Goal: Information Seeking & Learning: Find specific page/section

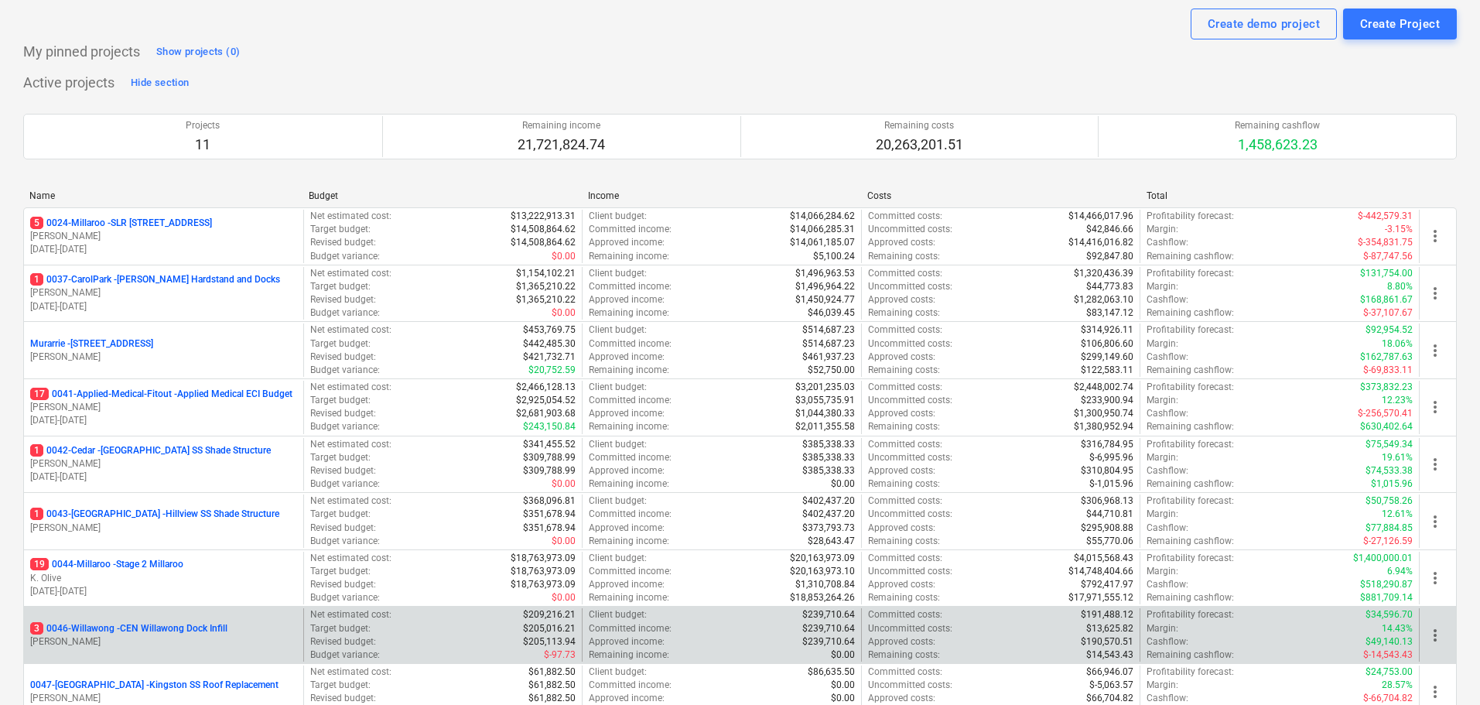
scroll to position [309, 0]
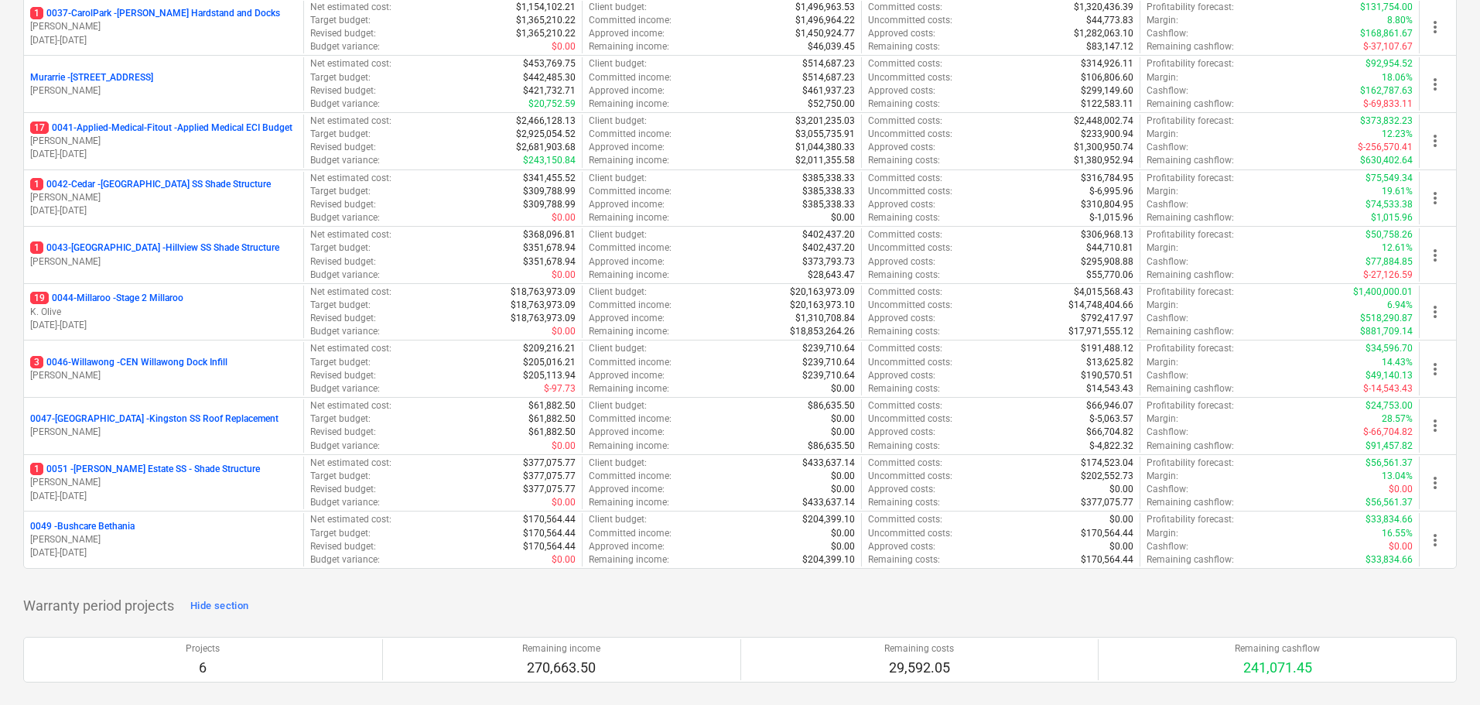
drag, startPoint x: 156, startPoint y: 293, endPoint x: 584, endPoint y: 426, distance: 448.8
click at [156, 293] on p "19 0044-Millaroo - Stage 2 Millaroo" at bounding box center [106, 298] width 153 height 13
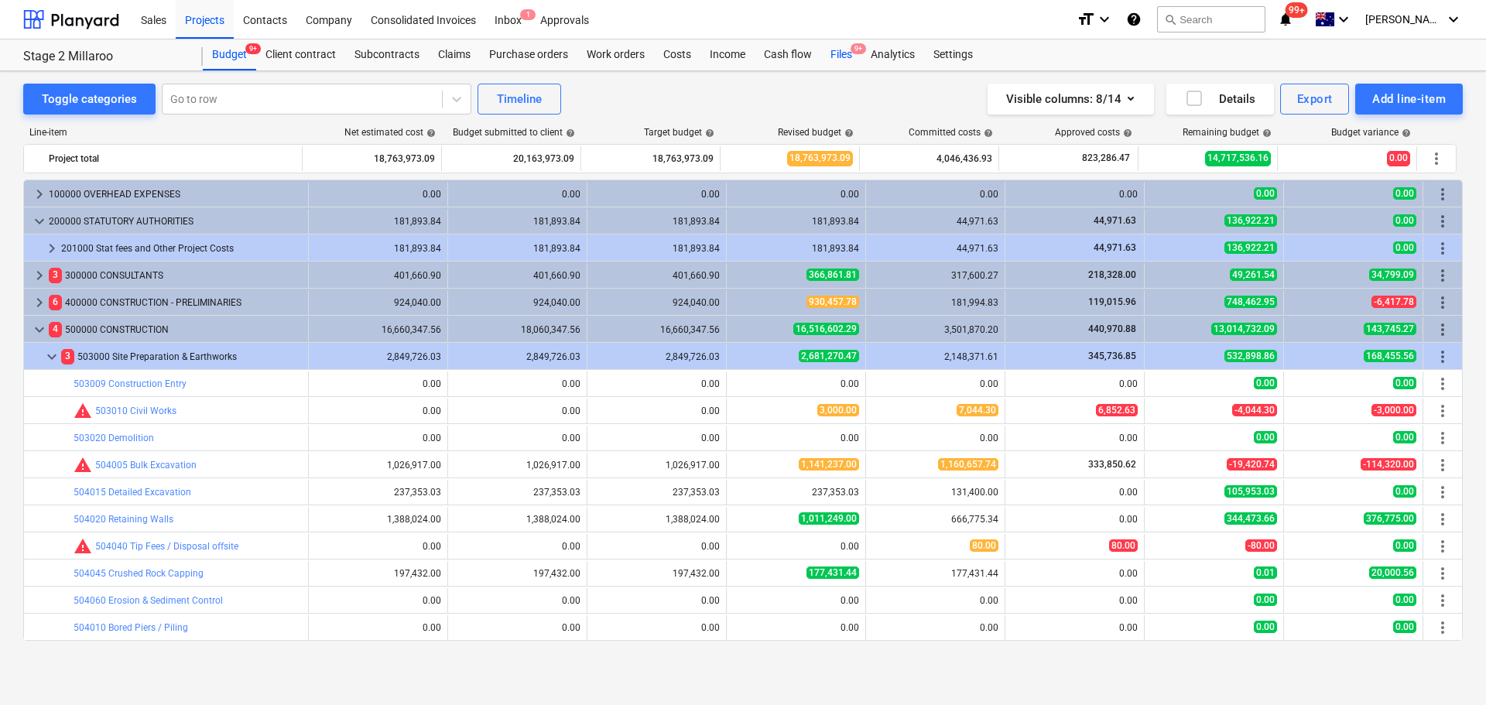
drag, startPoint x: 855, startPoint y: 49, endPoint x: 849, endPoint y: 65, distance: 17.4
click at [855, 49] on span "9+" at bounding box center [857, 48] width 15 height 11
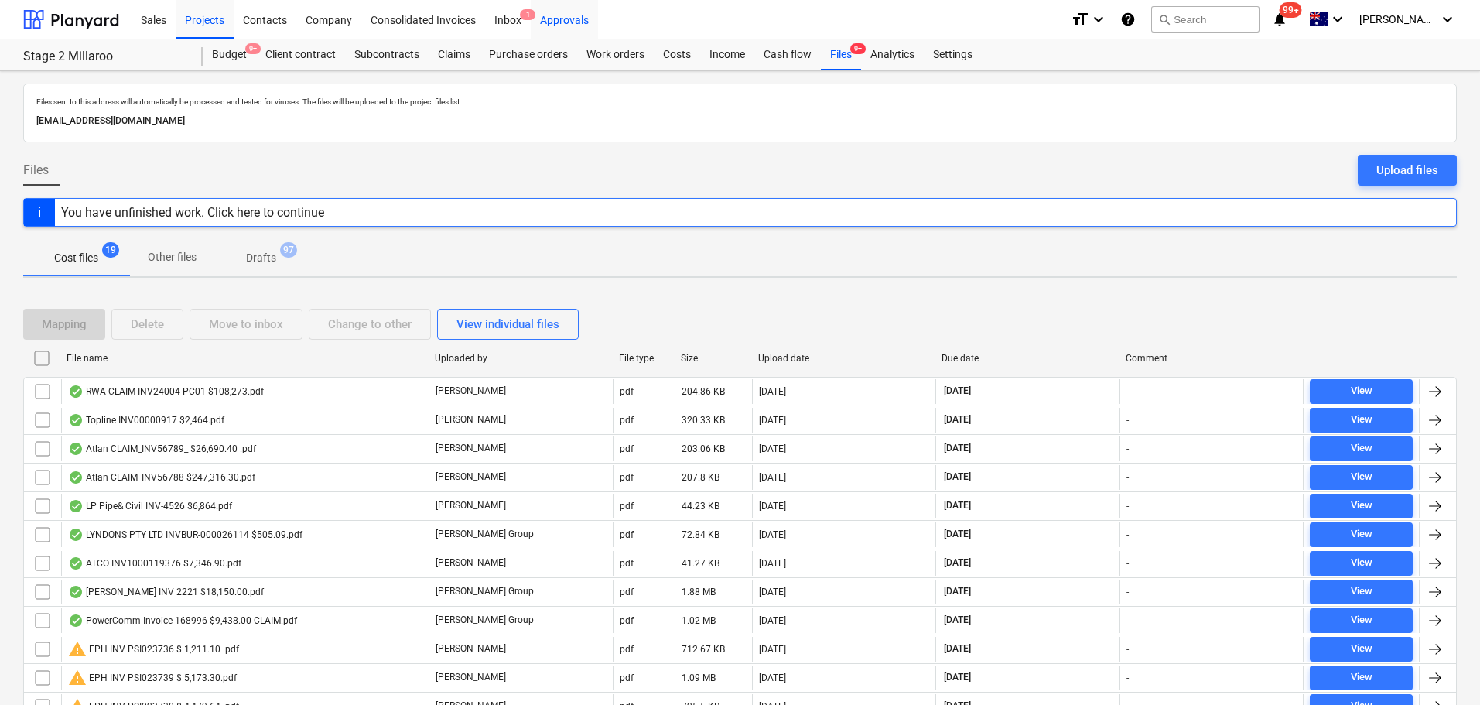
click at [550, 26] on div "Approvals" at bounding box center [564, 18] width 67 height 39
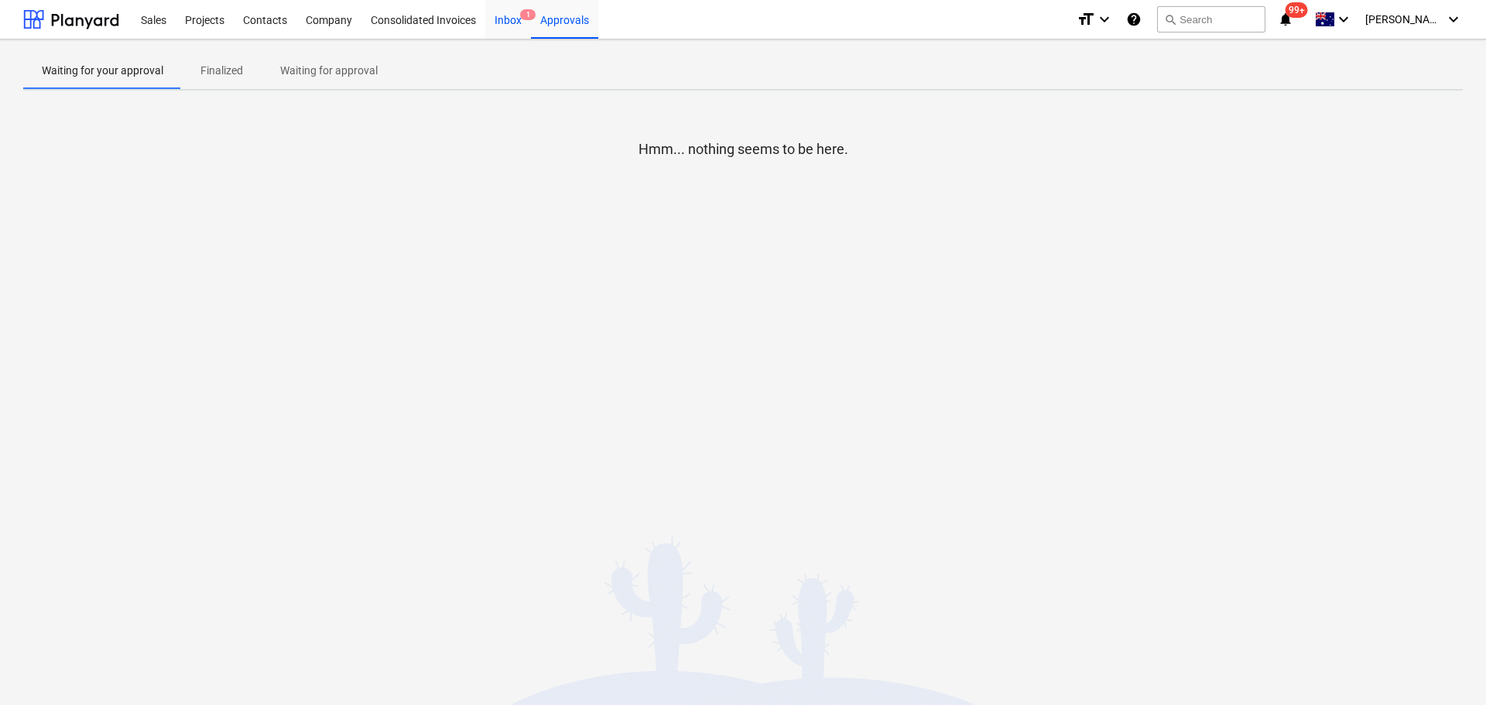
click at [511, 18] on div "Inbox 1" at bounding box center [508, 18] width 46 height 39
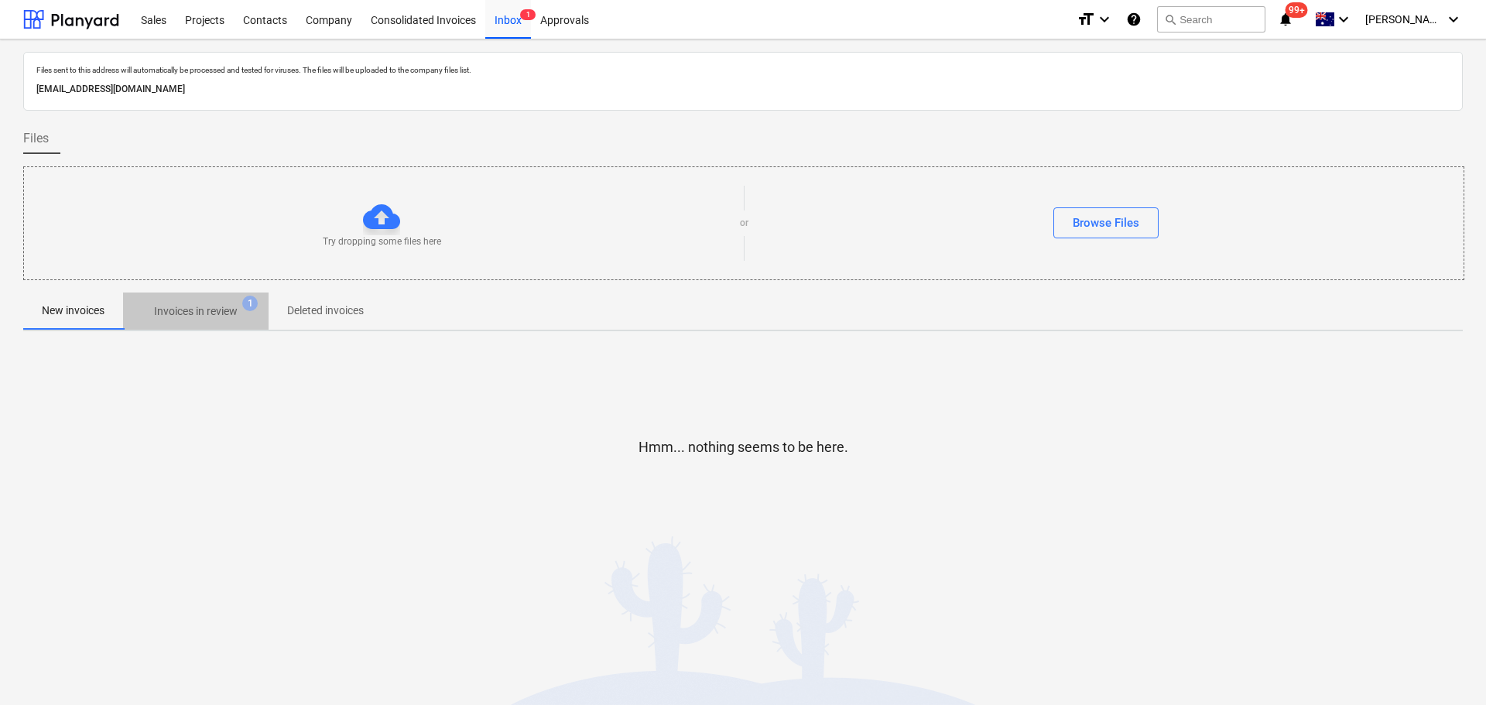
click at [215, 308] on p "Invoices in review" at bounding box center [196, 311] width 84 height 16
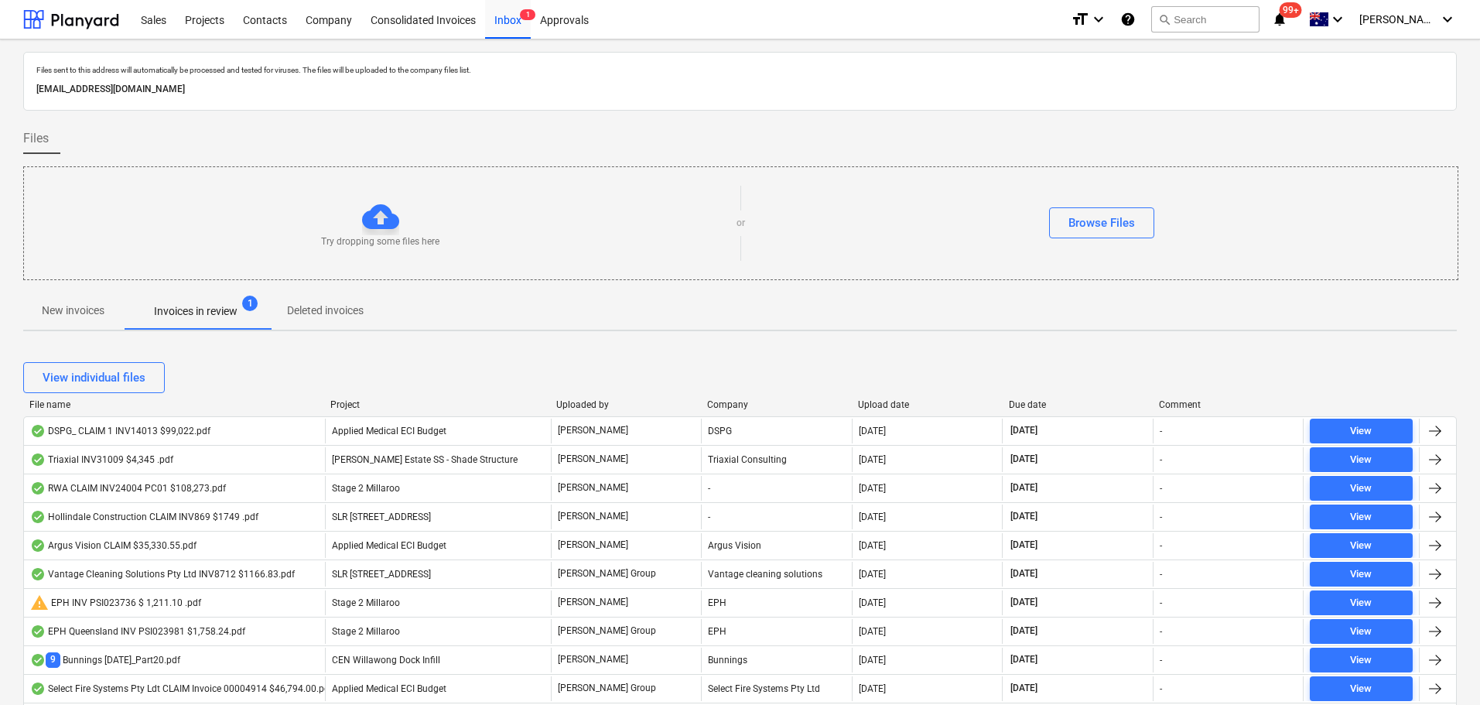
click at [71, 313] on p "New invoices" at bounding box center [73, 311] width 63 height 16
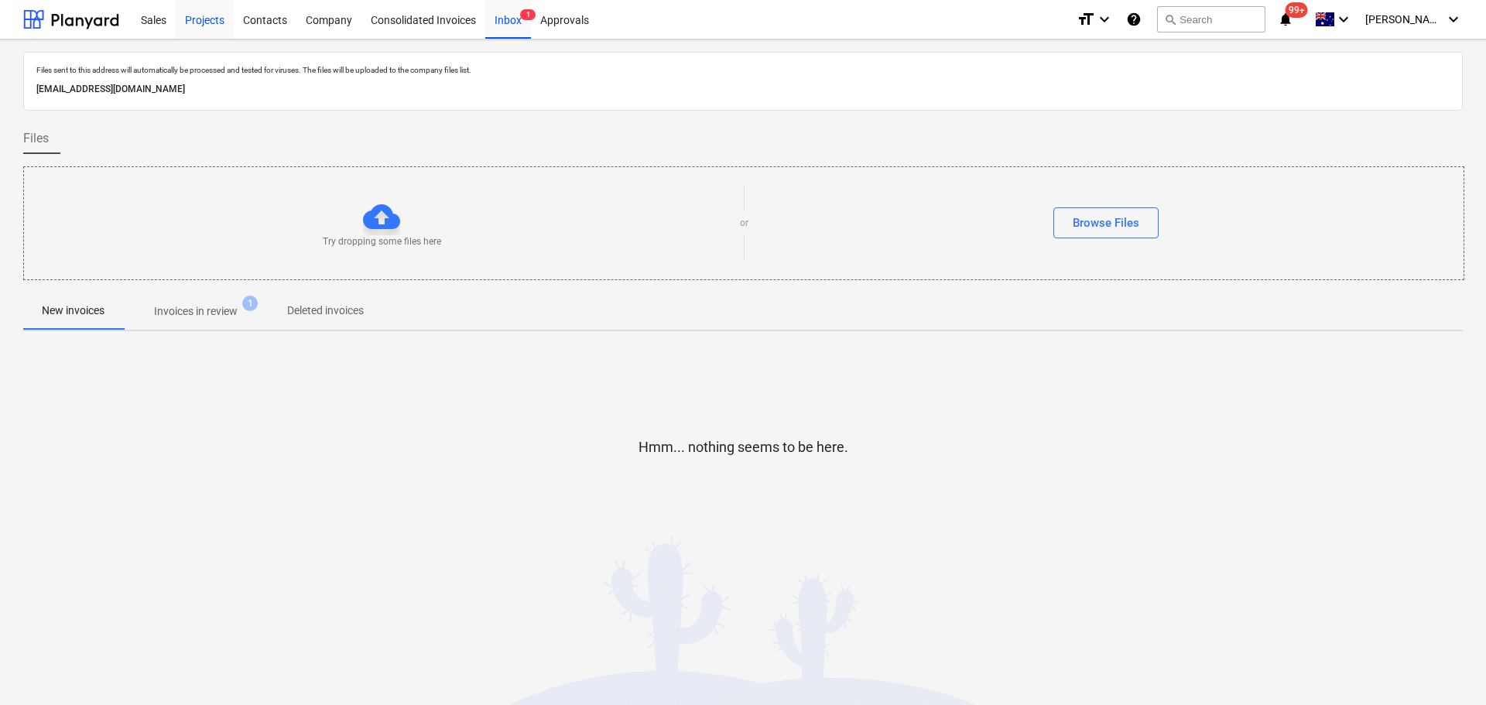
click at [193, 31] on div "Projects" at bounding box center [205, 18] width 58 height 39
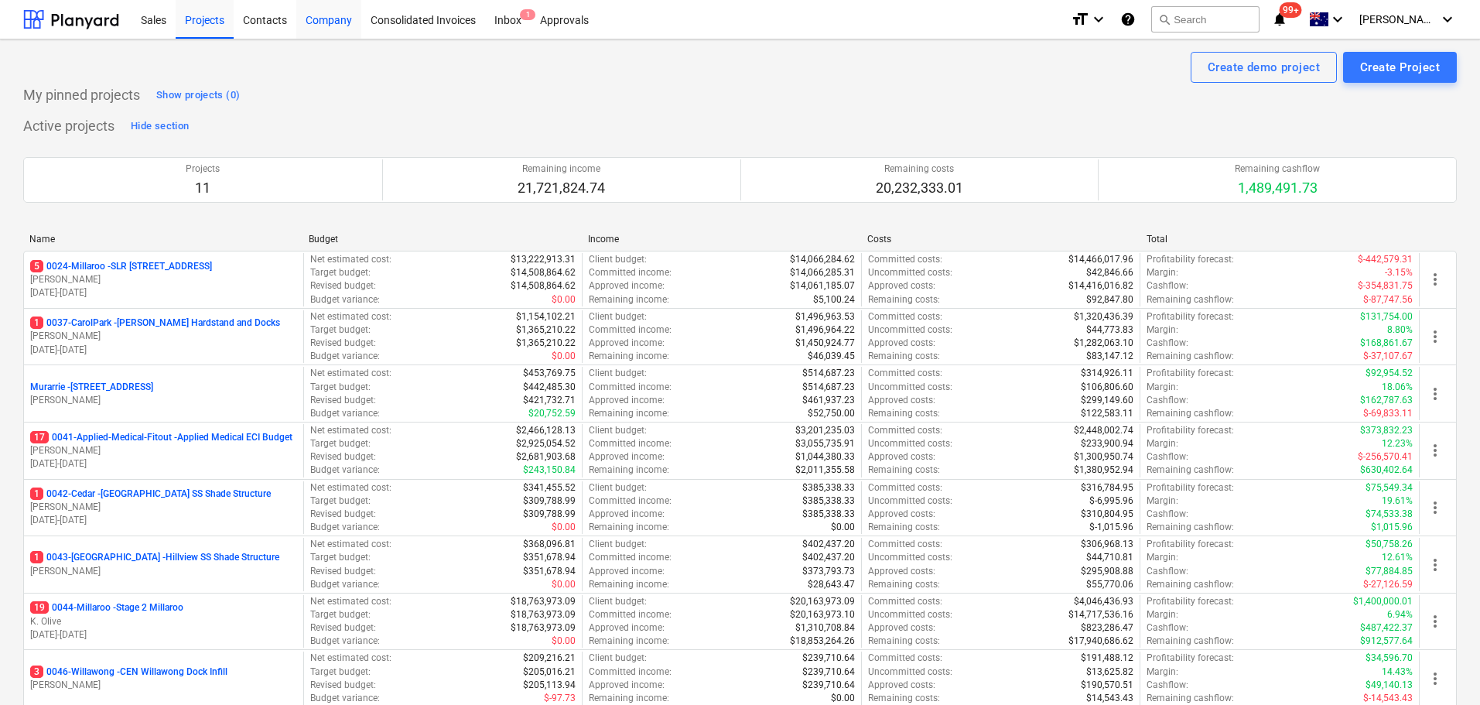
click at [332, 21] on div "Company" at bounding box center [328, 18] width 65 height 39
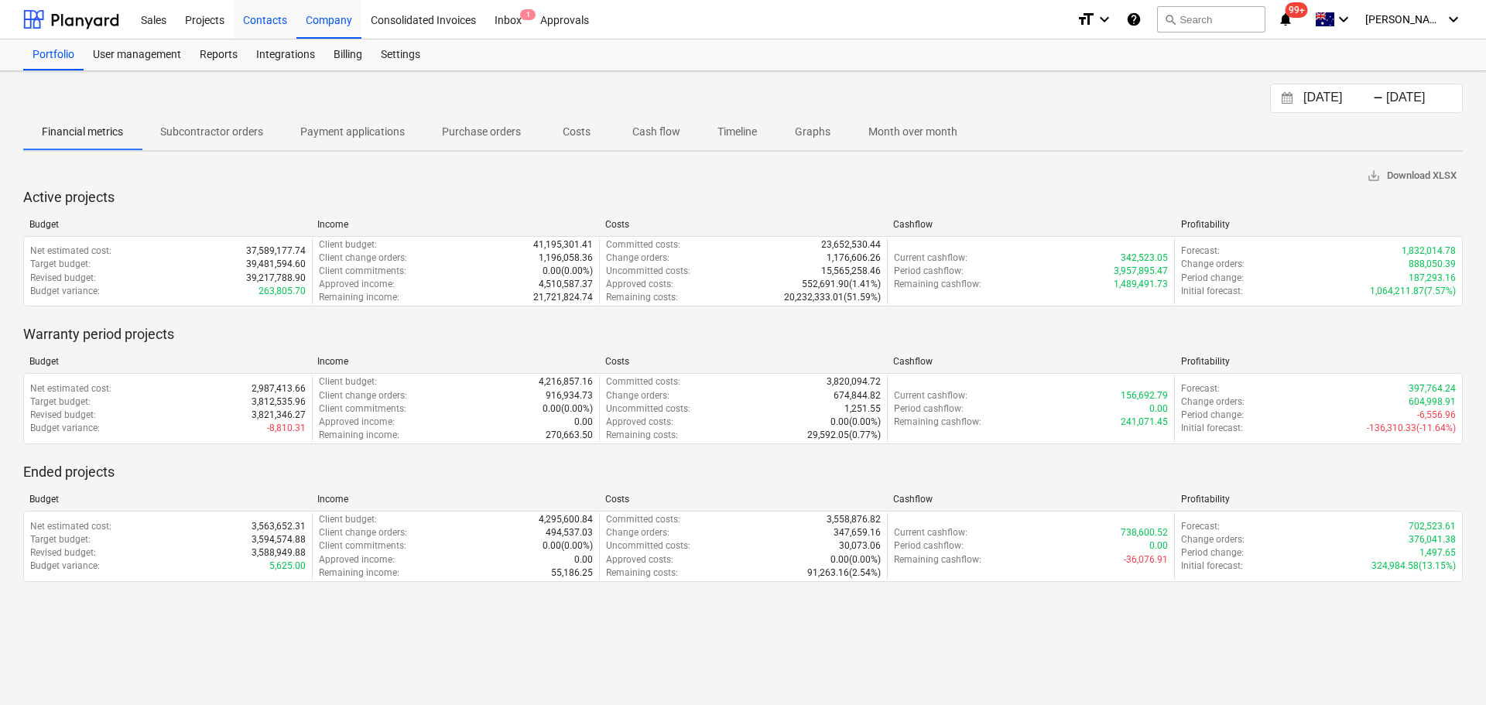
click at [272, 19] on div "Contacts" at bounding box center [265, 18] width 63 height 39
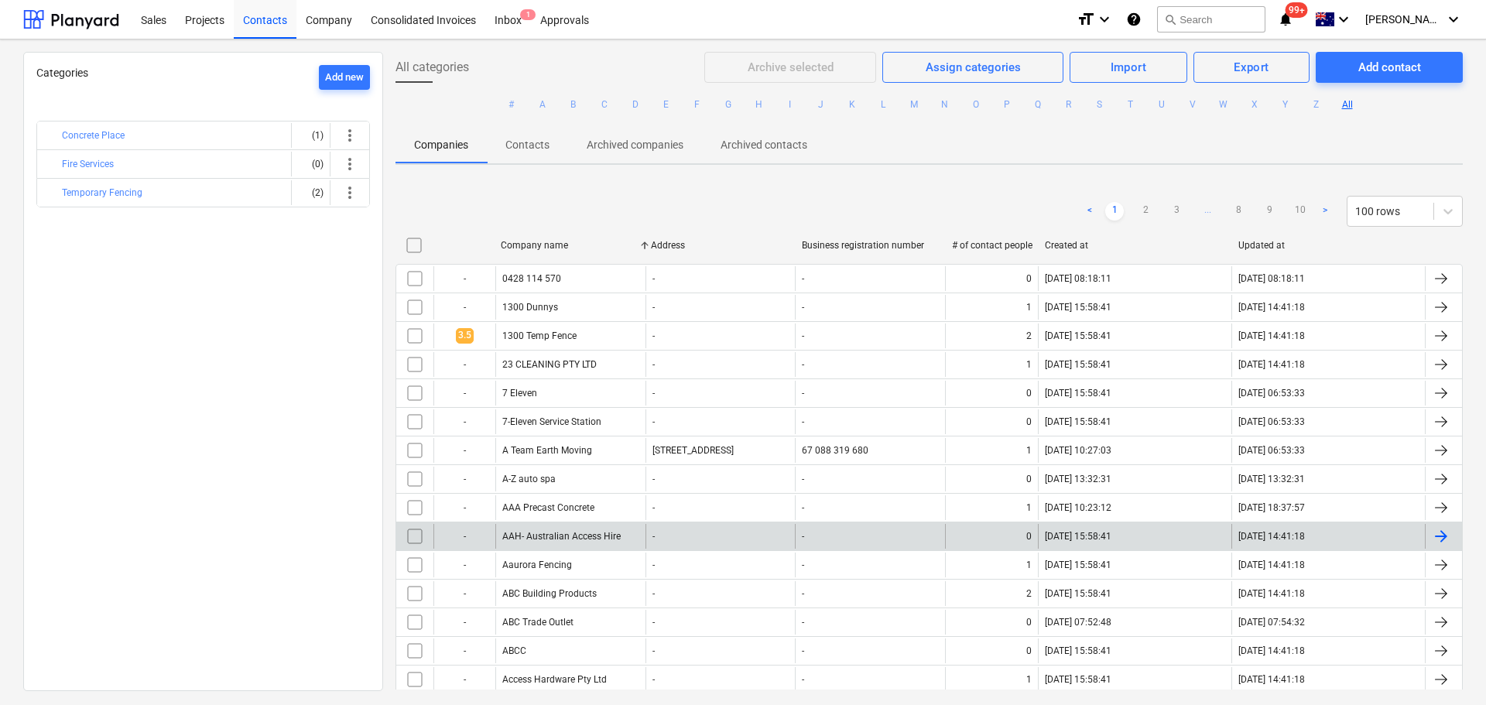
drag, startPoint x: 537, startPoint y: 103, endPoint x: 723, endPoint y: 483, distance: 422.8
click at [537, 103] on button "A" at bounding box center [542, 104] width 19 height 19
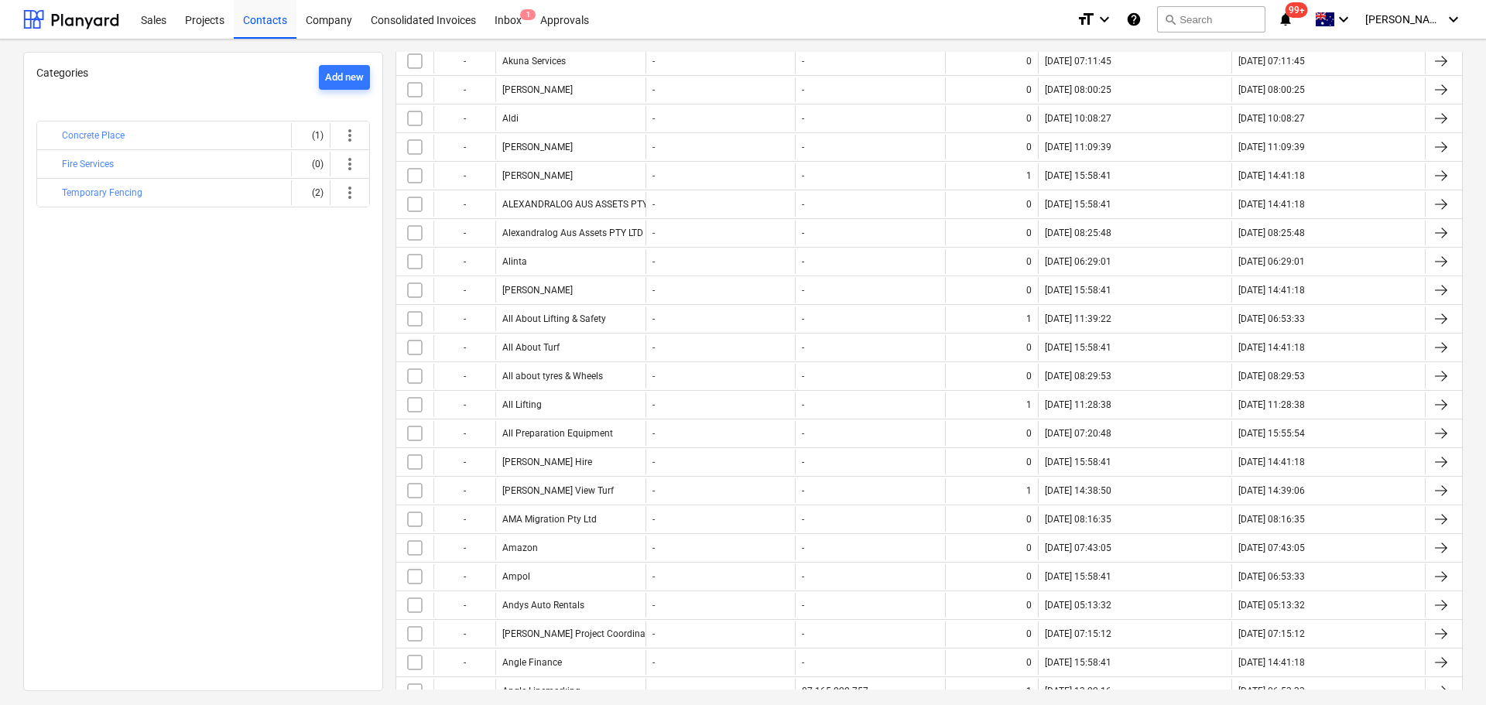
scroll to position [368, 0]
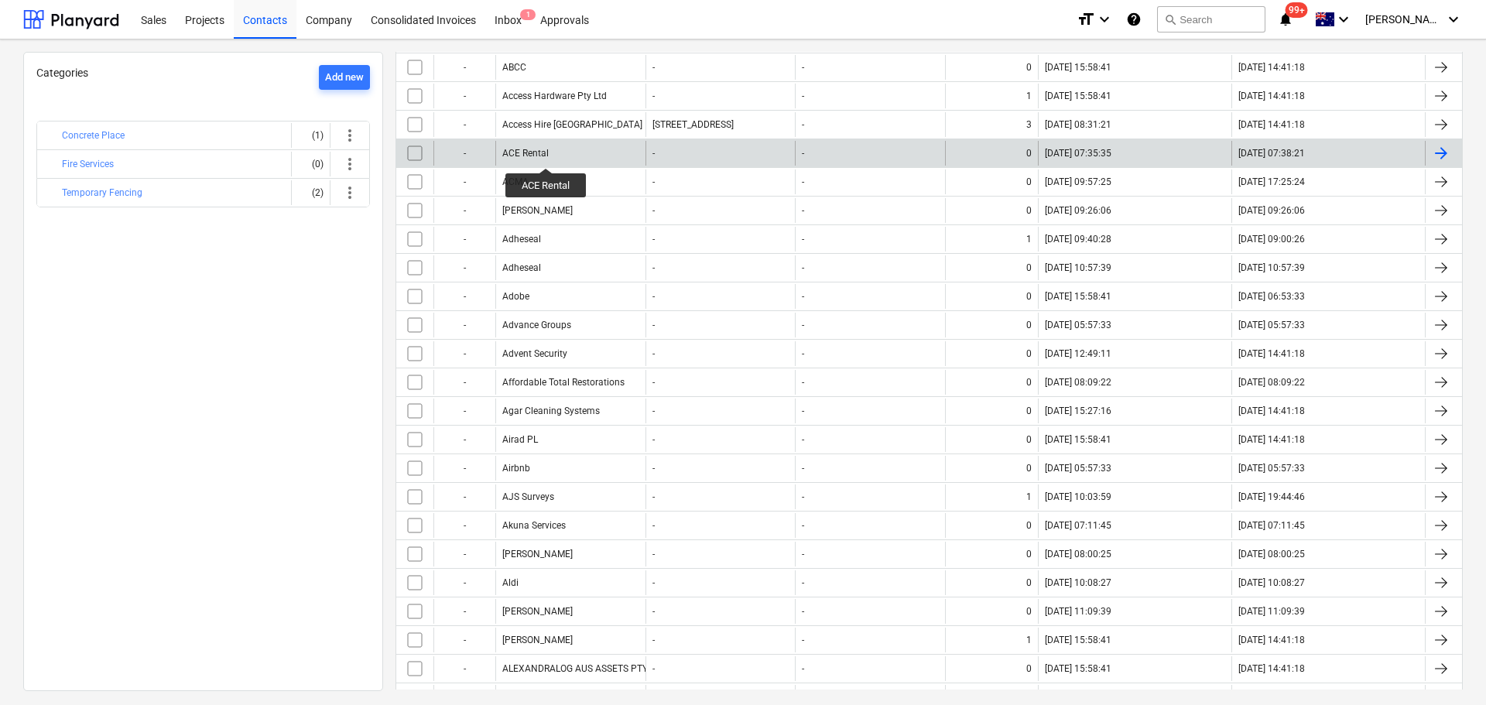
click at [546, 154] on div "ACE Rental" at bounding box center [525, 153] width 46 height 11
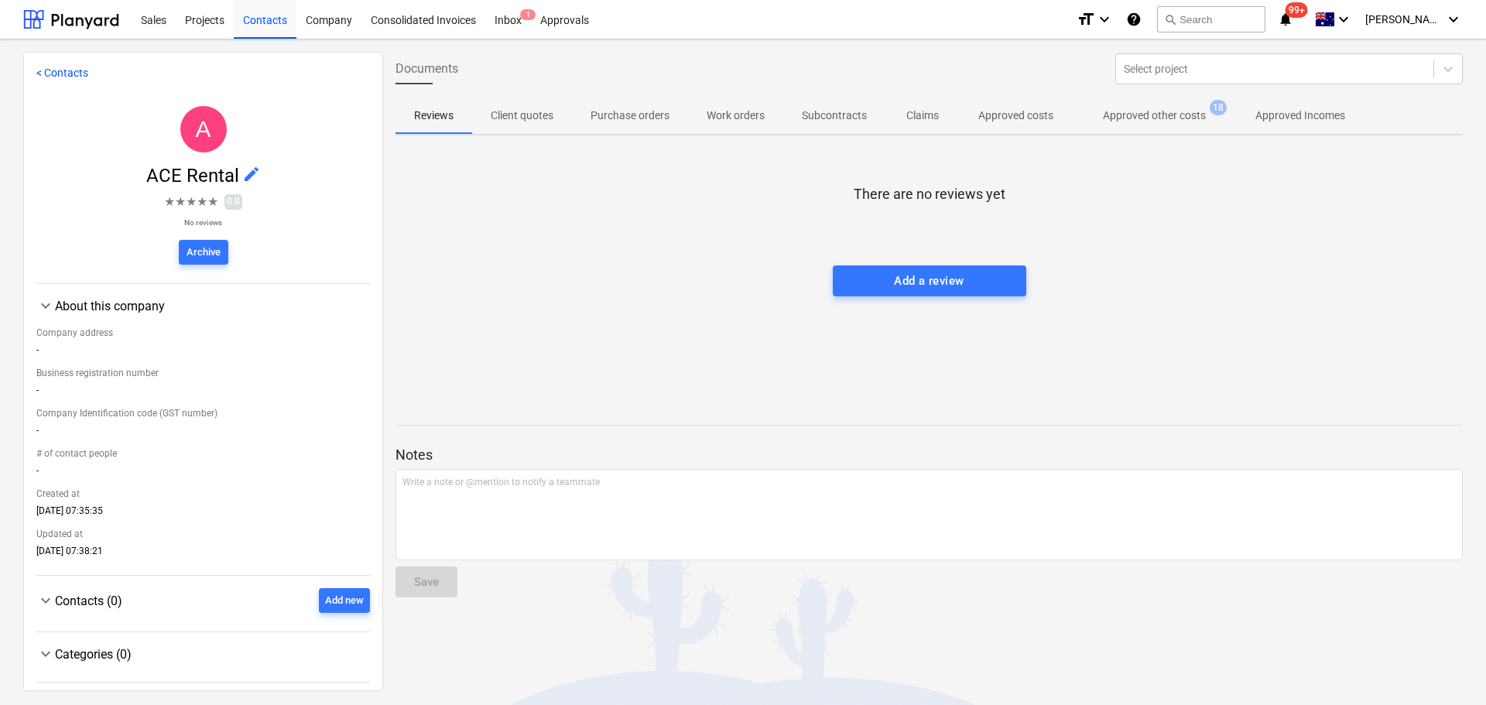
click at [504, 115] on p "Client quotes" at bounding box center [522, 116] width 63 height 16
click at [586, 123] on span "Purchase orders" at bounding box center [630, 116] width 116 height 26
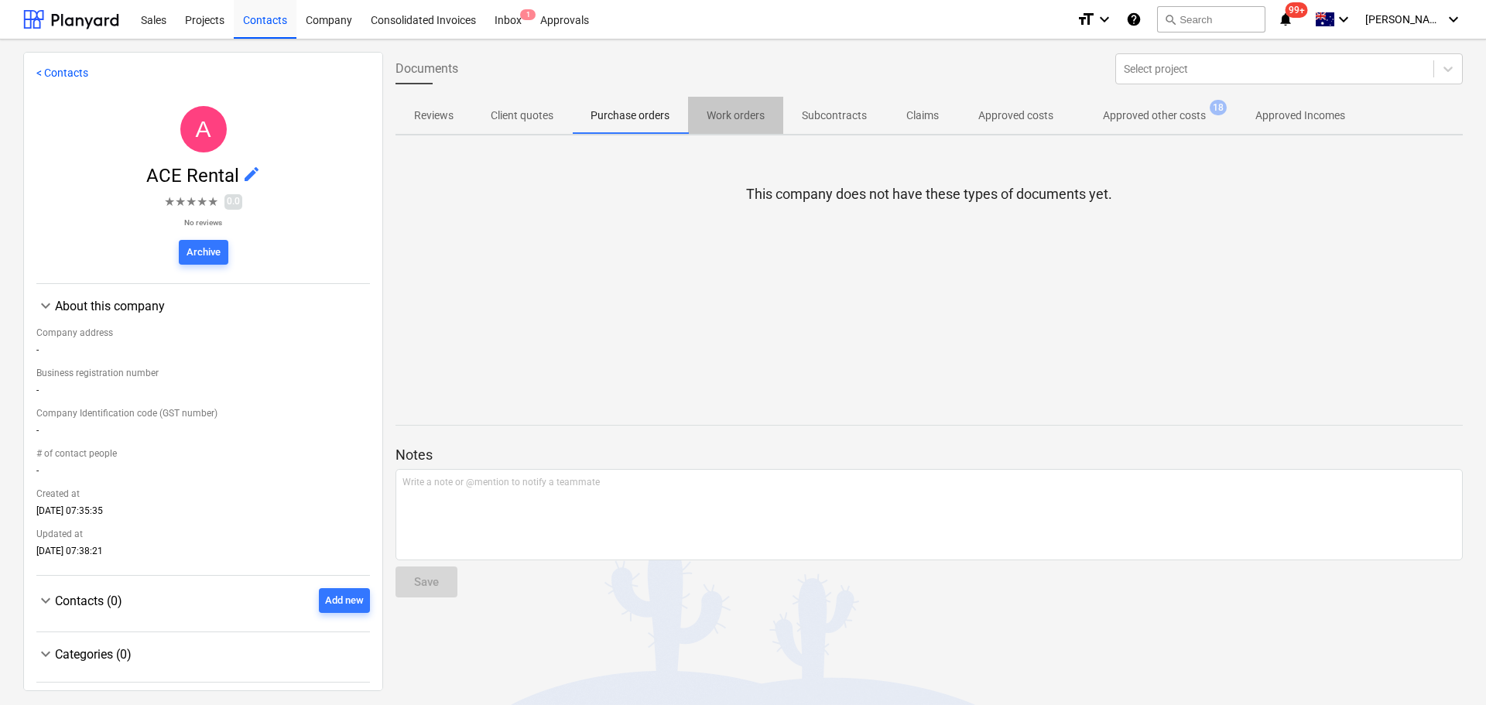
click at [736, 127] on span "Work orders" at bounding box center [735, 116] width 95 height 26
click at [826, 116] on p "Subcontracts" at bounding box center [834, 116] width 65 height 16
click at [925, 122] on p "Claims" at bounding box center [922, 116] width 37 height 16
click at [991, 120] on p "Approved costs" at bounding box center [1015, 116] width 75 height 16
drag, startPoint x: 1218, startPoint y: 130, endPoint x: 1185, endPoint y: 122, distance: 34.2
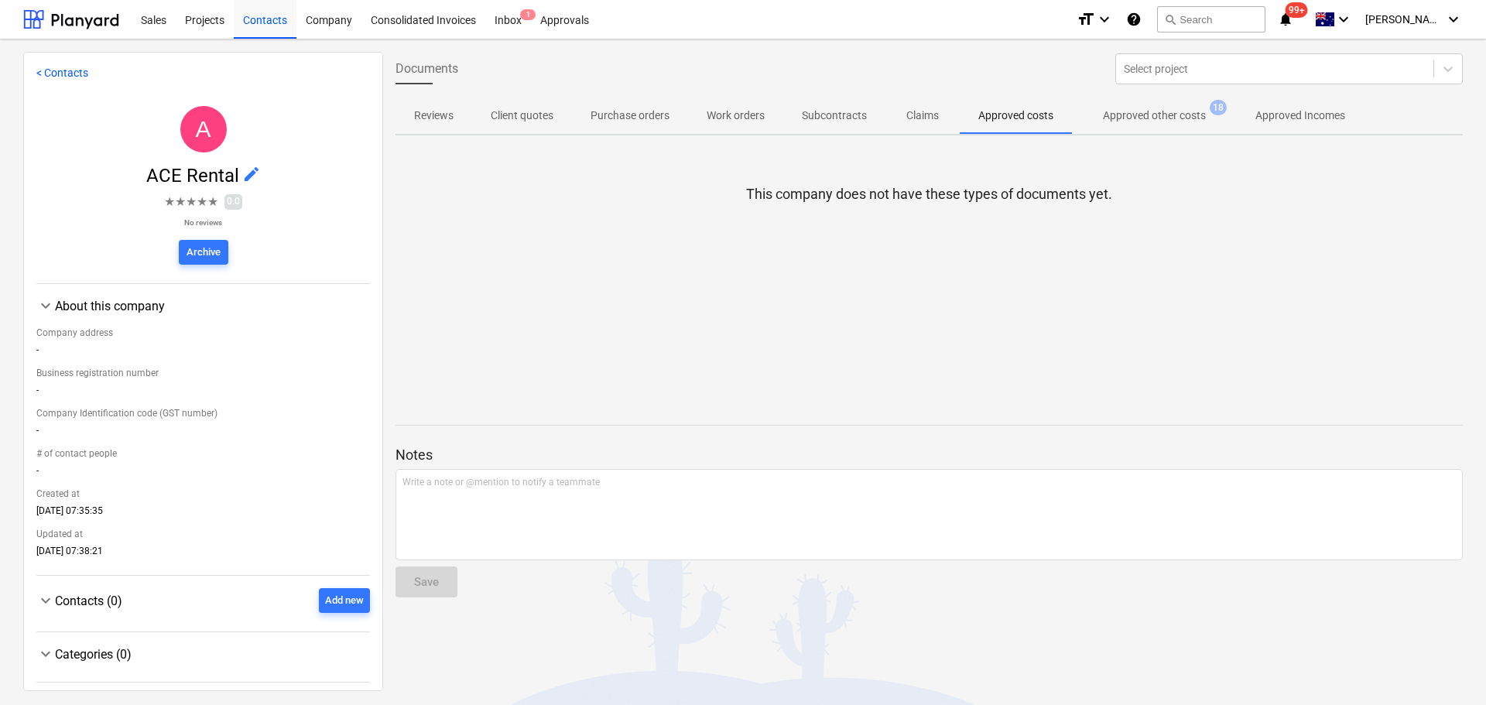
click at [1216, 129] on button "Approved other costs 18" at bounding box center [1154, 115] width 165 height 37
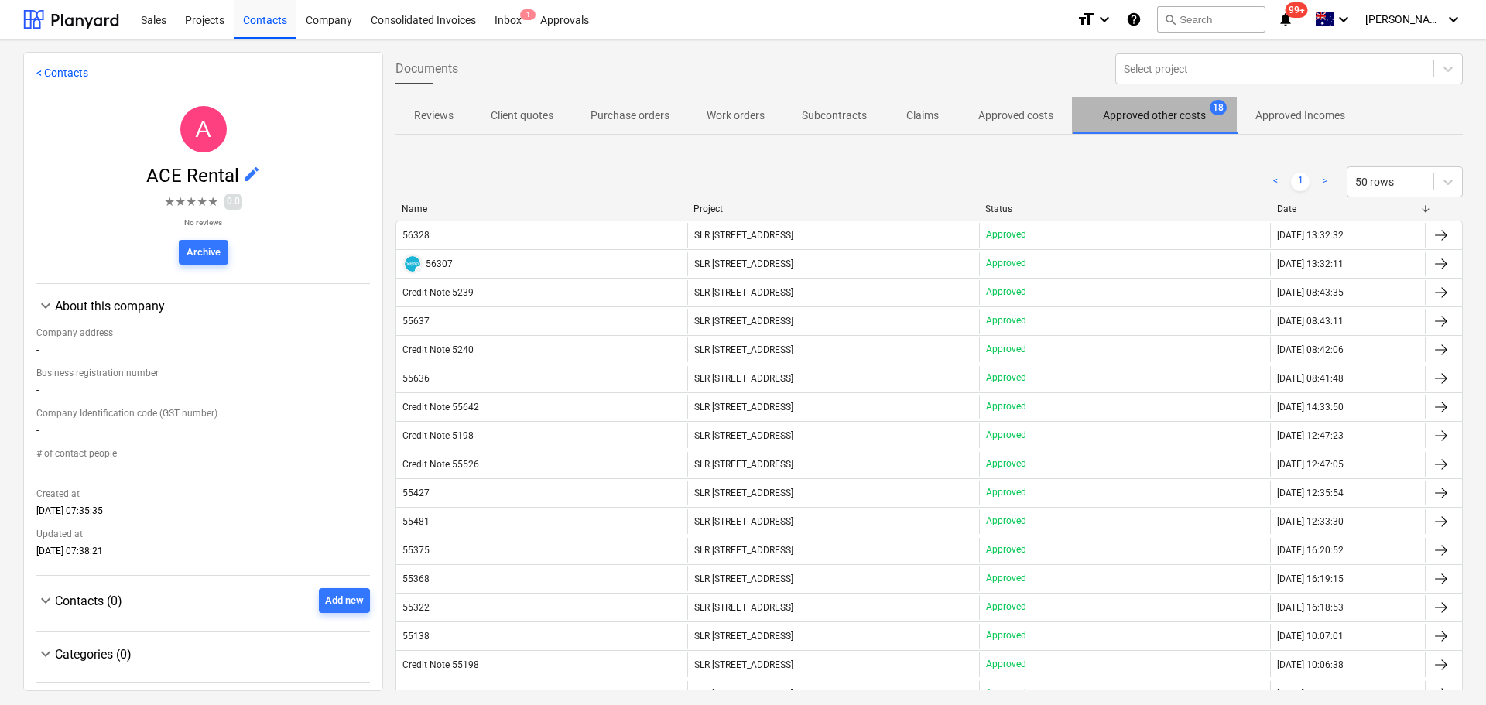
click at [1185, 122] on p "Approved other costs" at bounding box center [1154, 116] width 103 height 16
click at [432, 214] on div "Name Project Status Date" at bounding box center [928, 211] width 1067 height 17
click at [421, 206] on div "Name" at bounding box center [541, 208] width 279 height 11
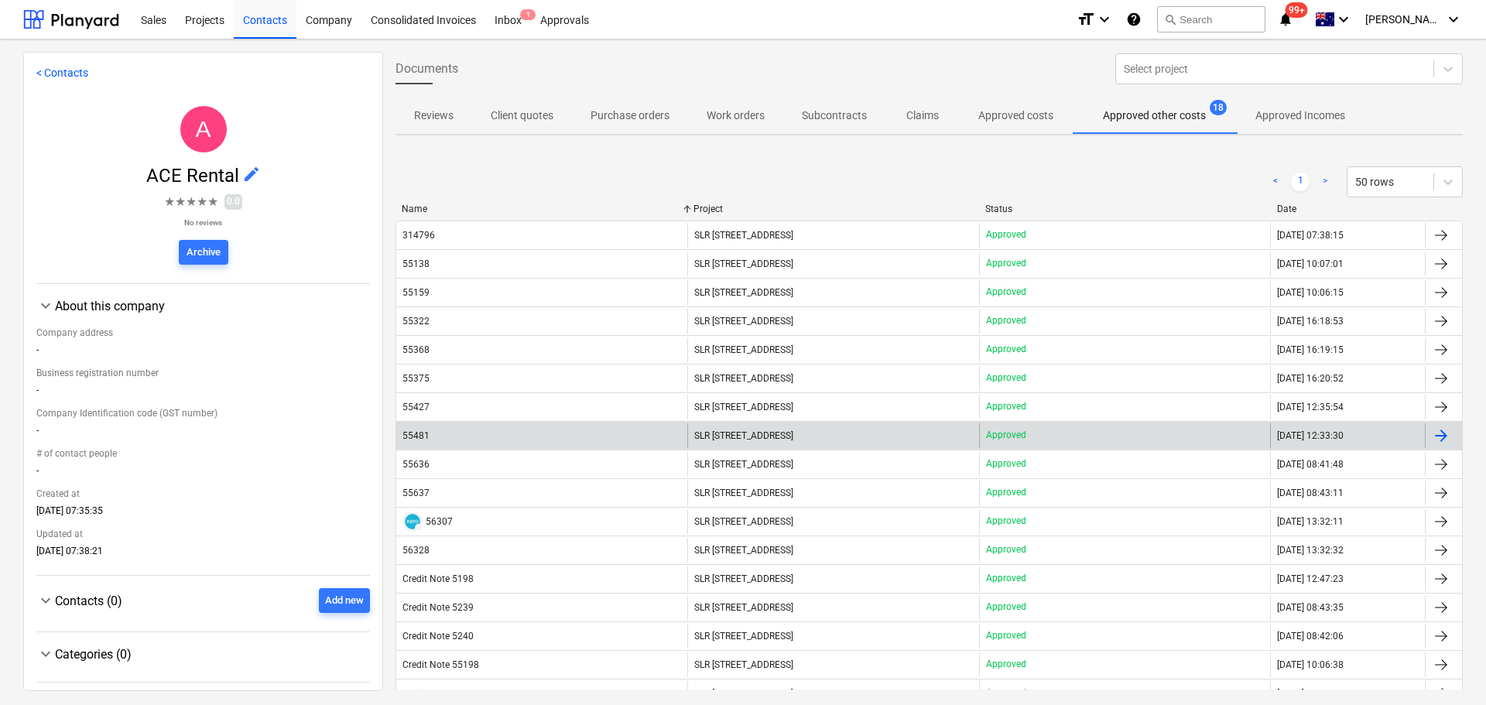
scroll to position [77, 0]
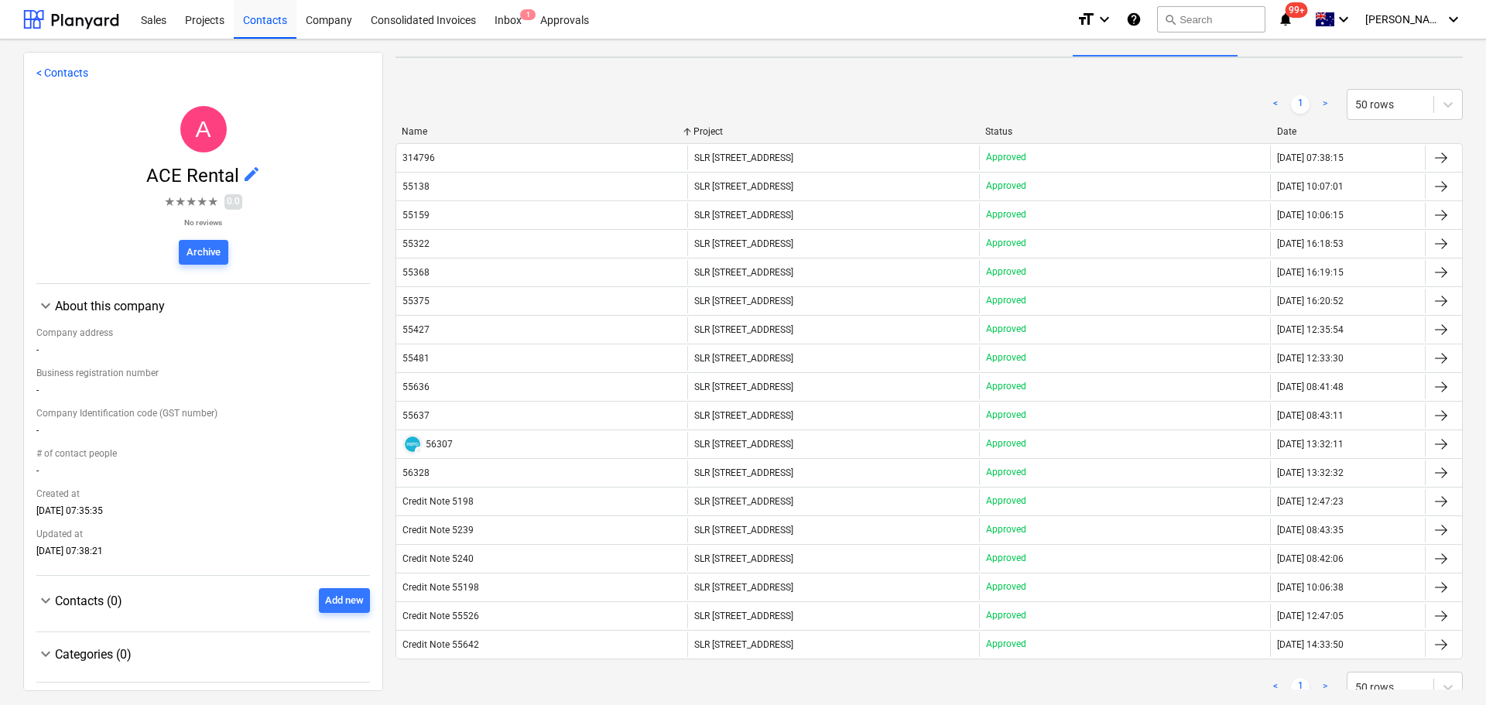
drag, startPoint x: 460, startPoint y: 551, endPoint x: 636, endPoint y: 646, distance: 200.4
click at [460, 551] on div "Credit Note 5240" at bounding box center [541, 558] width 291 height 25
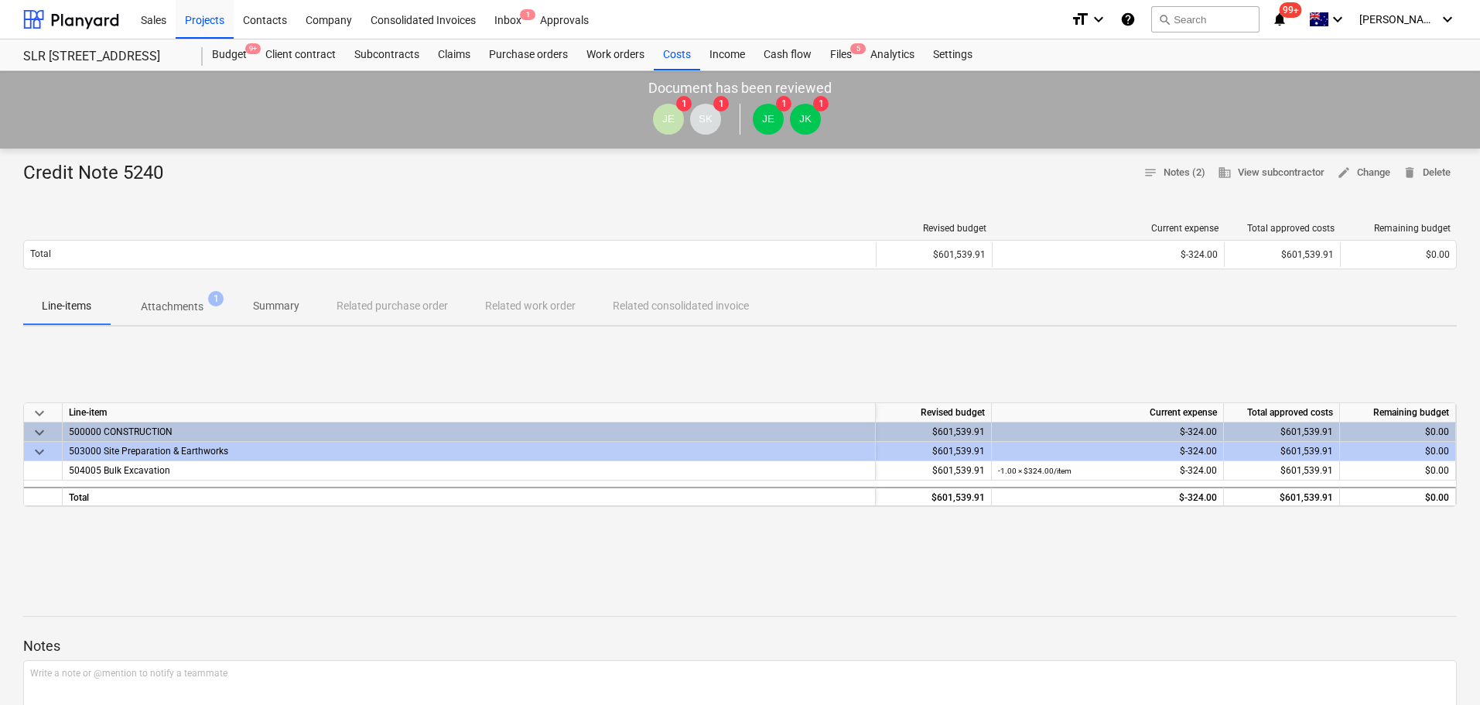
click at [165, 308] on p "Attachments" at bounding box center [172, 307] width 63 height 16
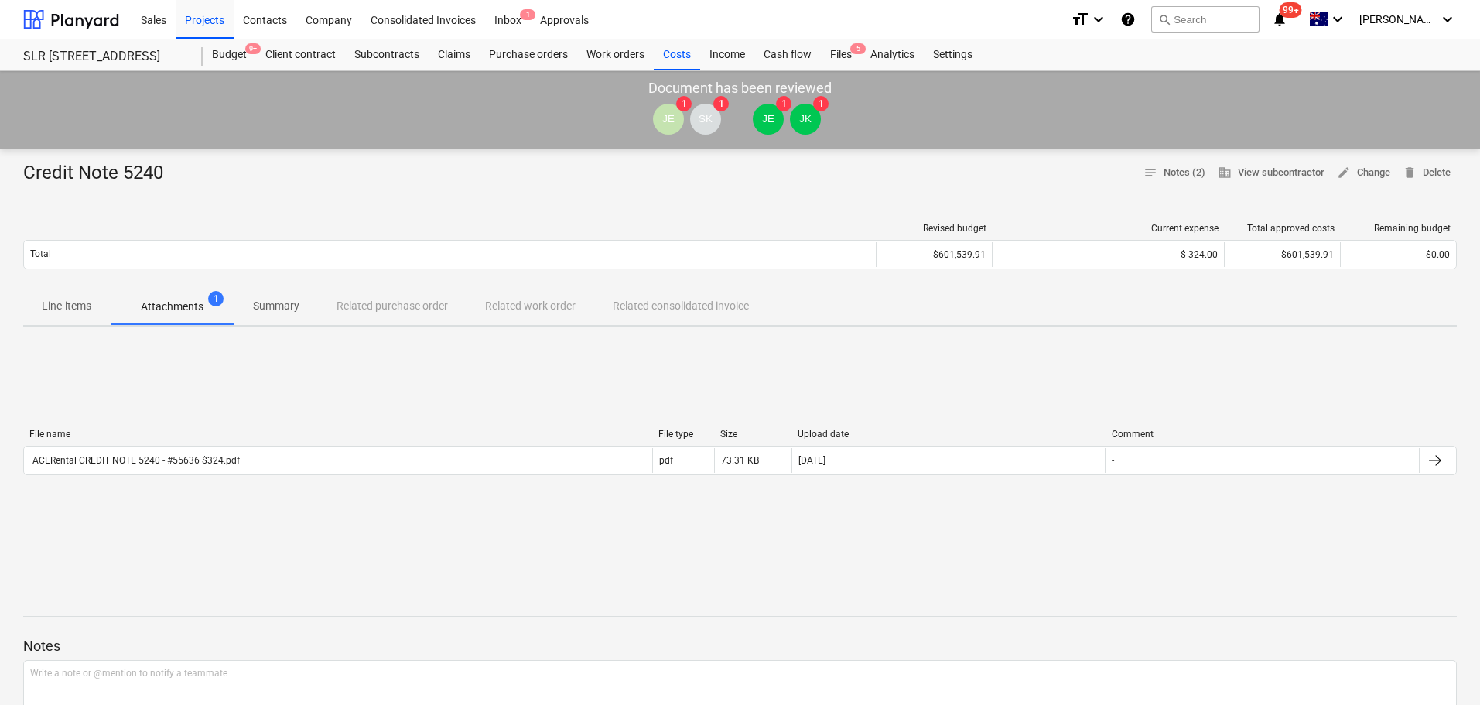
click at [120, 477] on div "File name File type Size Upload date Comment ACERental CREDIT NOTE 5240 - #5563…" at bounding box center [740, 455] width 1434 height 53
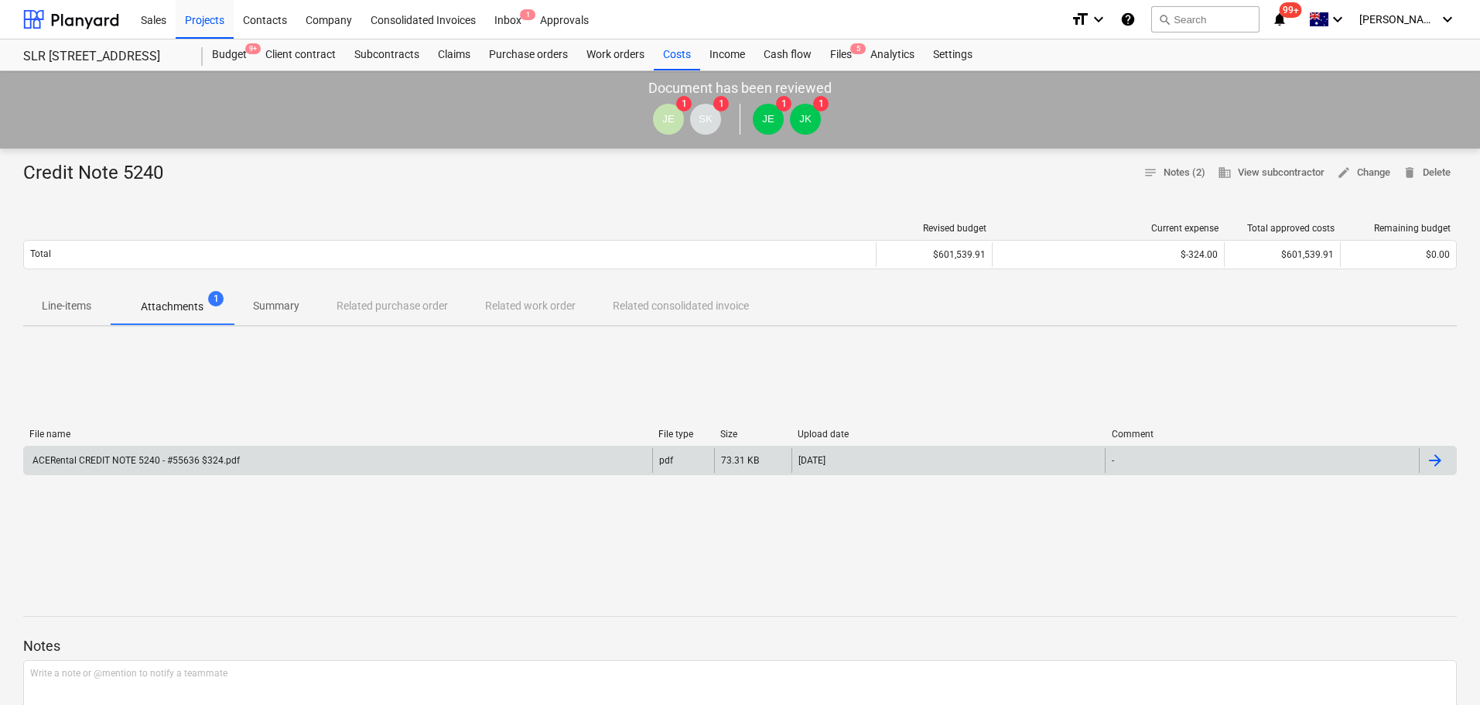
click at [124, 462] on div "ACERental CREDIT NOTE 5240 - #55636 $324.pdf" at bounding box center [135, 460] width 210 height 11
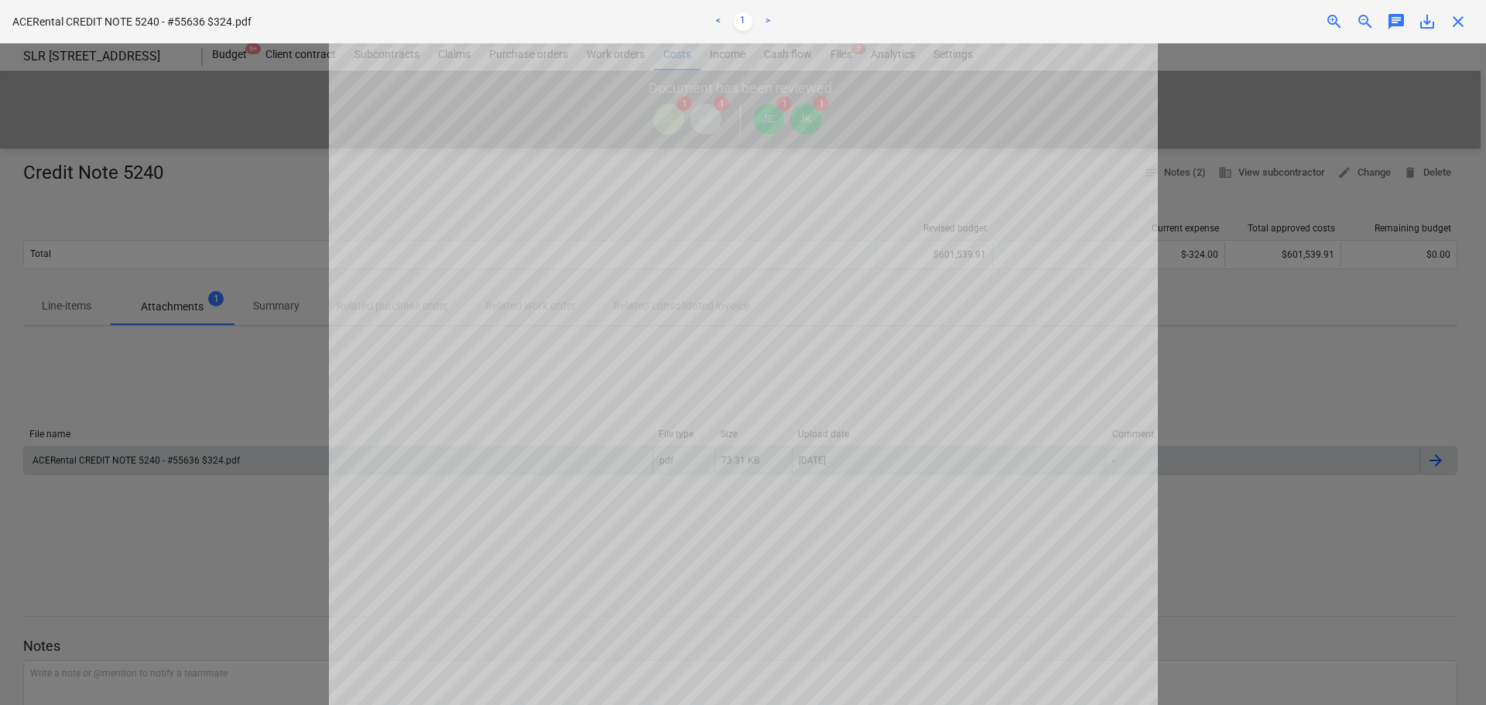
click at [1460, 21] on span "close" at bounding box center [1457, 21] width 19 height 19
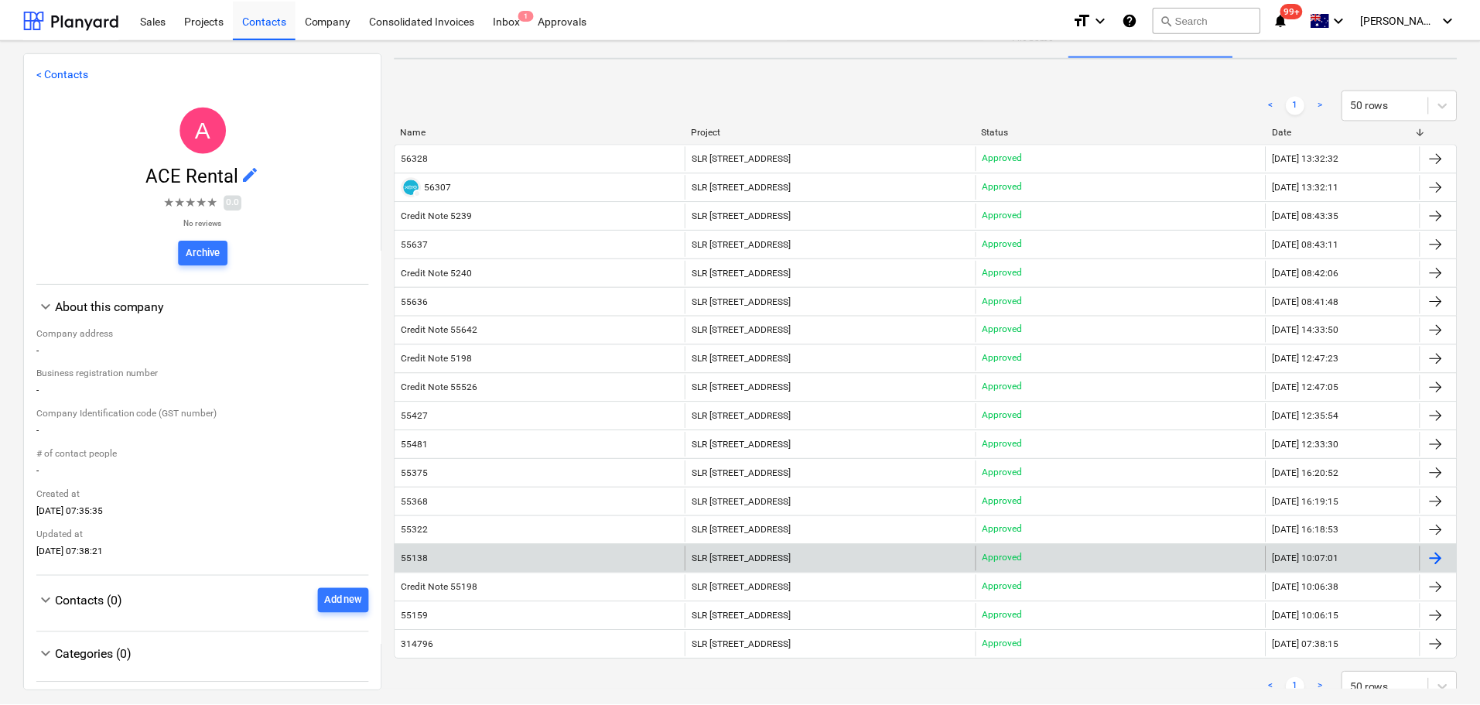
scroll to position [155, 0]
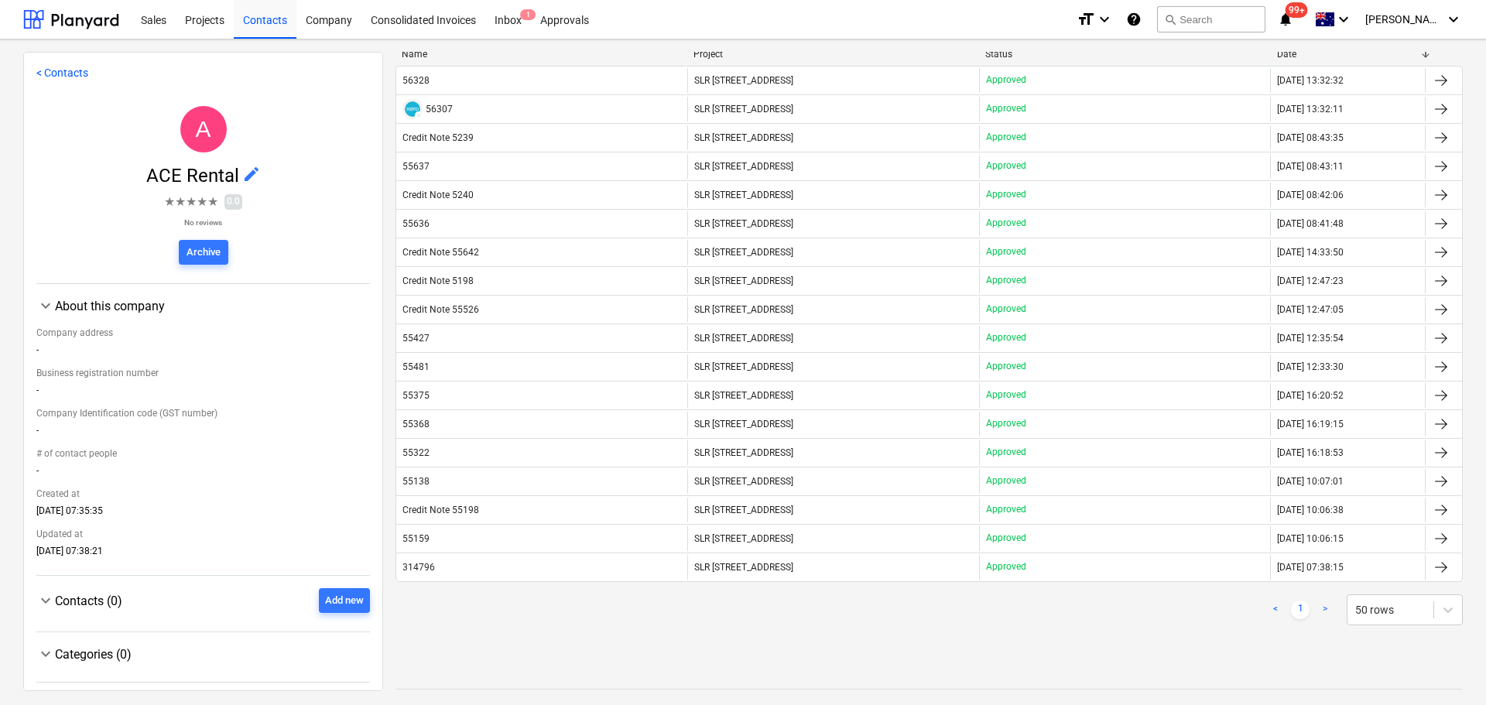
drag, startPoint x: 442, startPoint y: 364, endPoint x: 665, endPoint y: 571, distance: 303.9
click at [442, 364] on div "55481" at bounding box center [541, 366] width 291 height 25
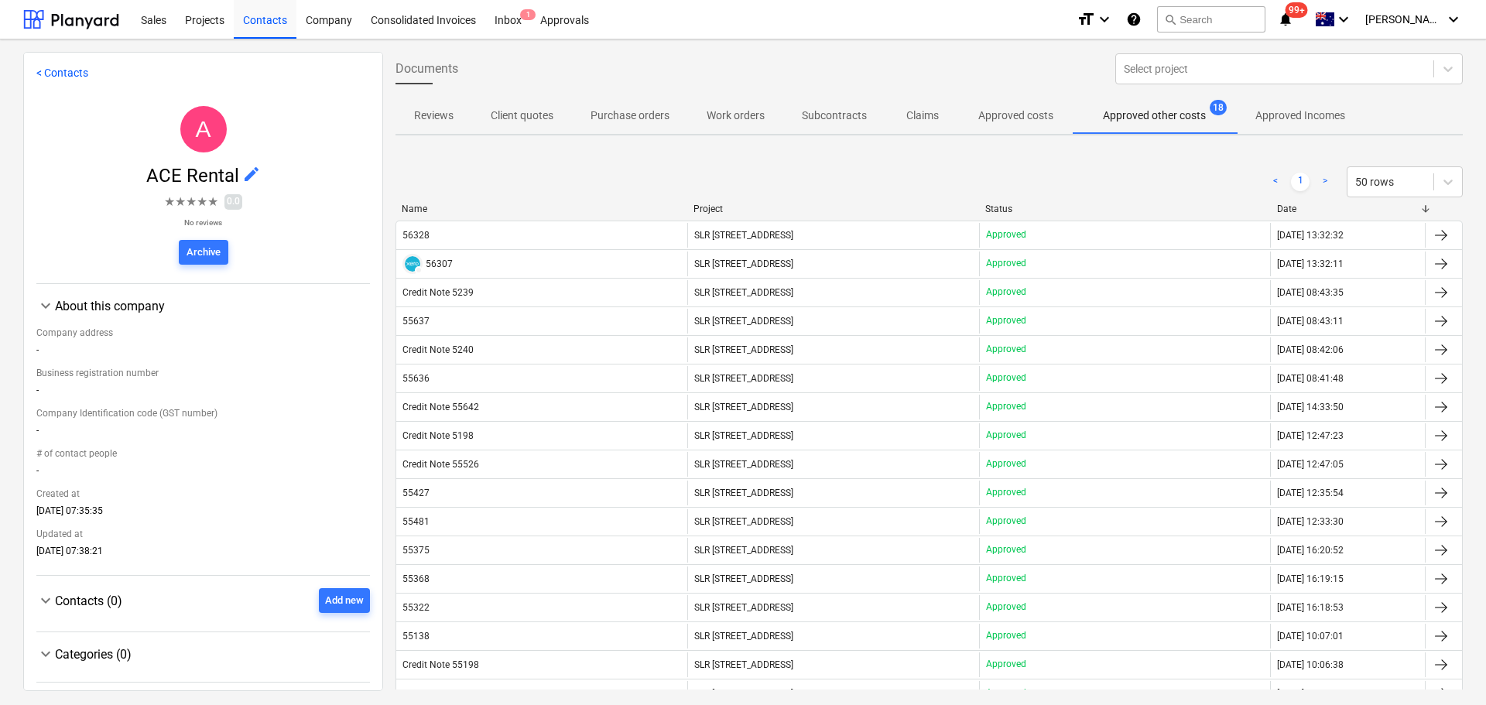
click at [432, 207] on div "Name" at bounding box center [541, 208] width 279 height 11
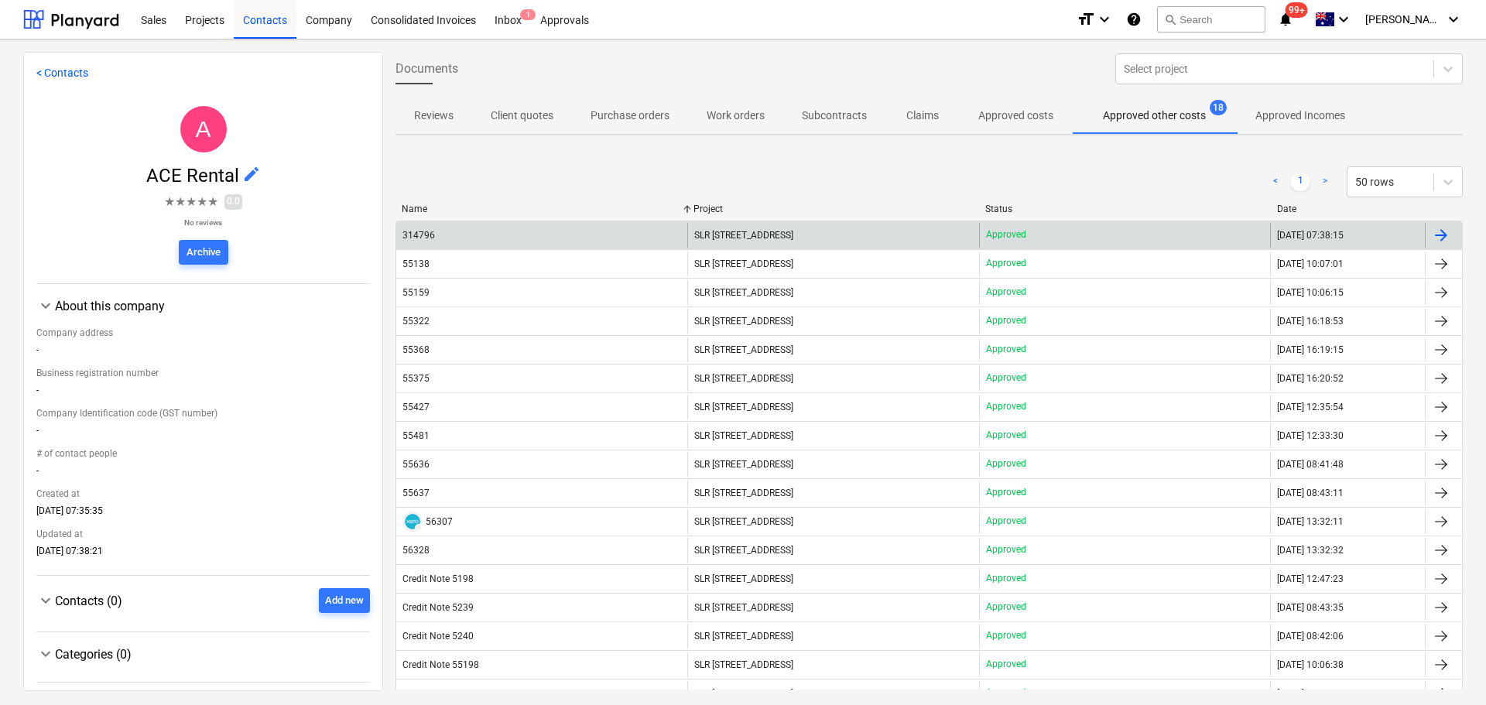
click at [443, 242] on div "314796" at bounding box center [541, 235] width 291 height 25
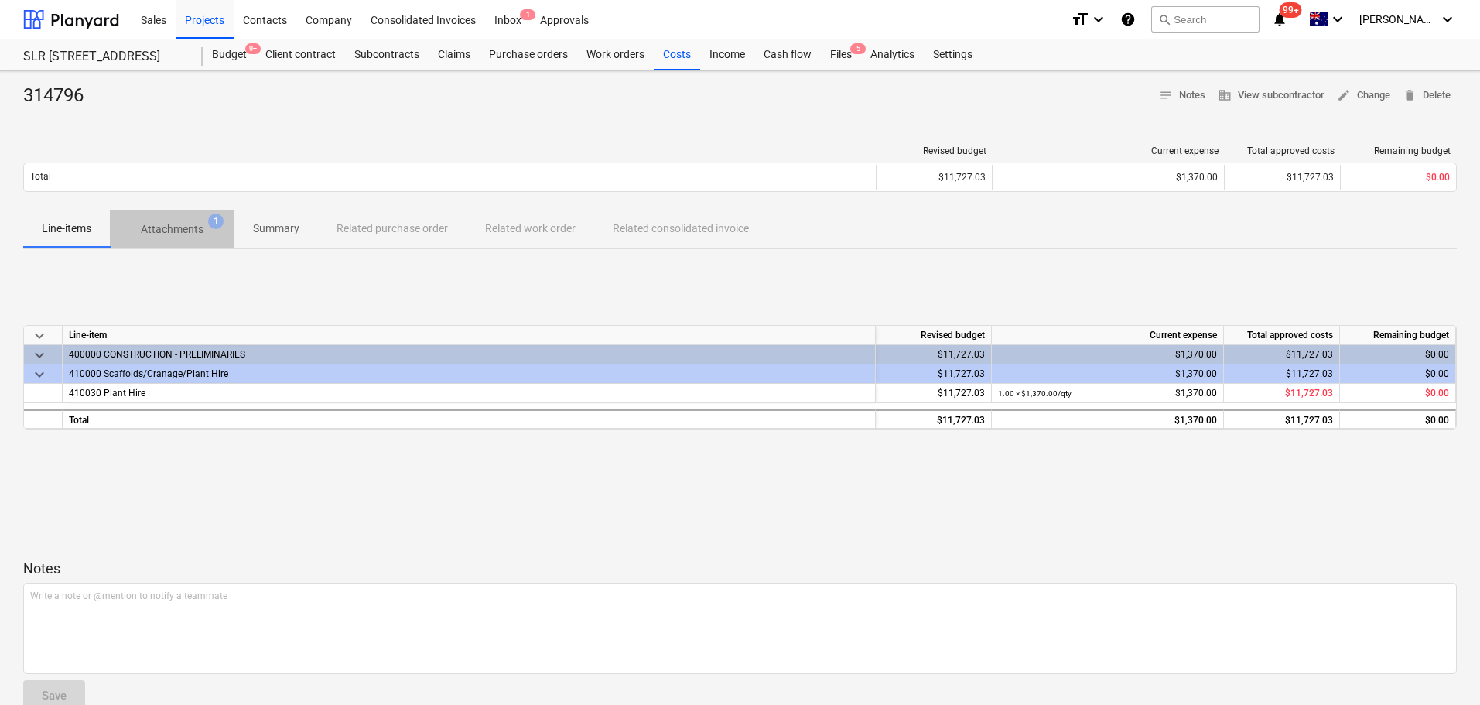
click at [188, 236] on p "Attachments" at bounding box center [172, 229] width 63 height 16
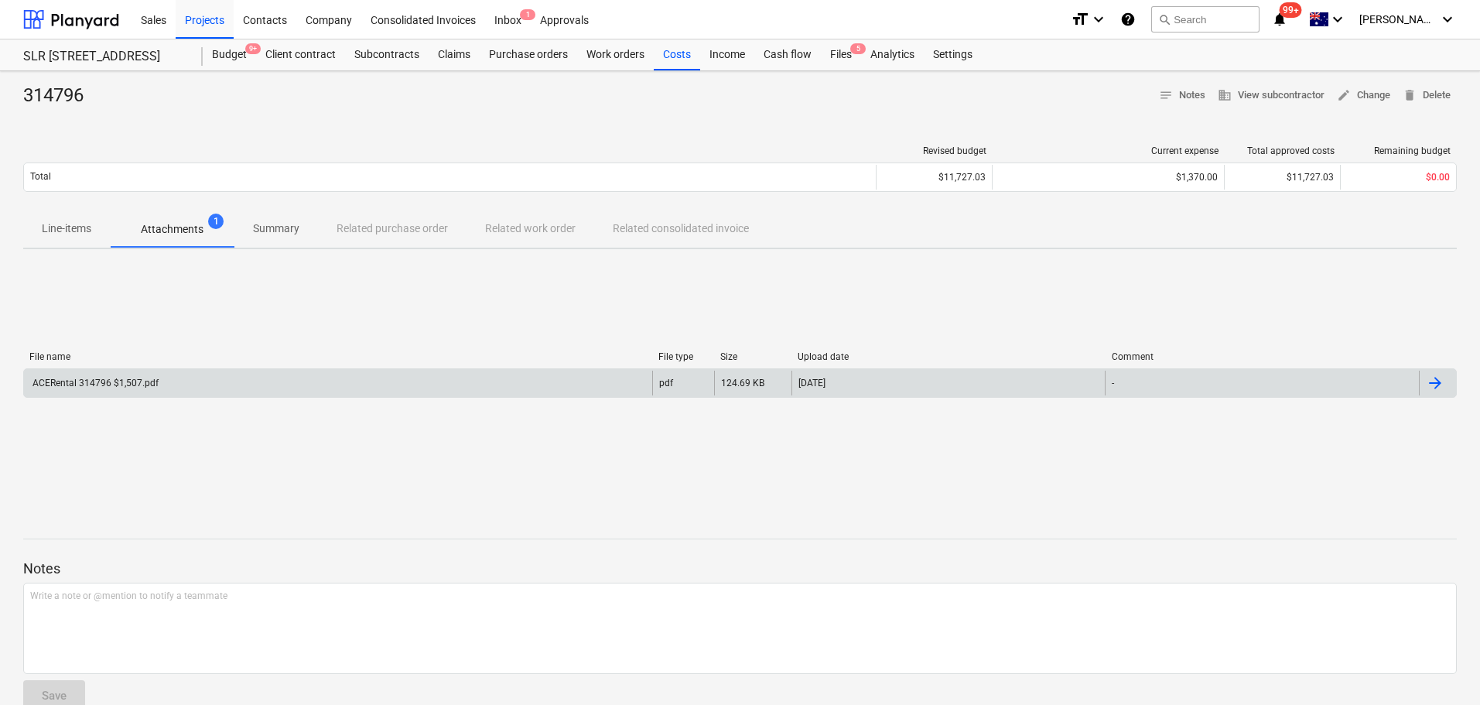
click at [108, 392] on div "ACERental 314796 $1,507.pdf" at bounding box center [338, 383] width 628 height 25
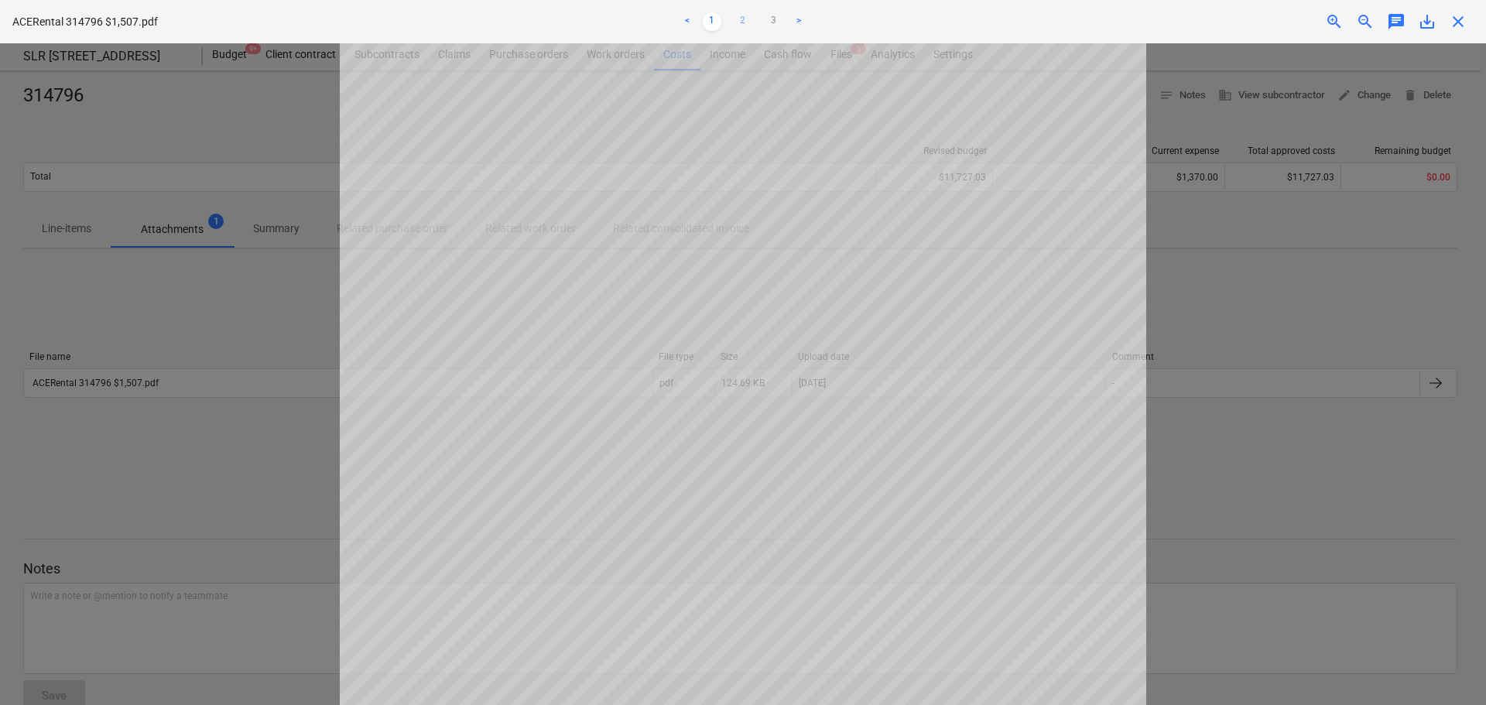
click at [745, 22] on link "2" at bounding box center [742, 21] width 19 height 19
click at [777, 21] on link "3" at bounding box center [773, 21] width 19 height 19
click at [1463, 19] on span "close" at bounding box center [1457, 21] width 19 height 19
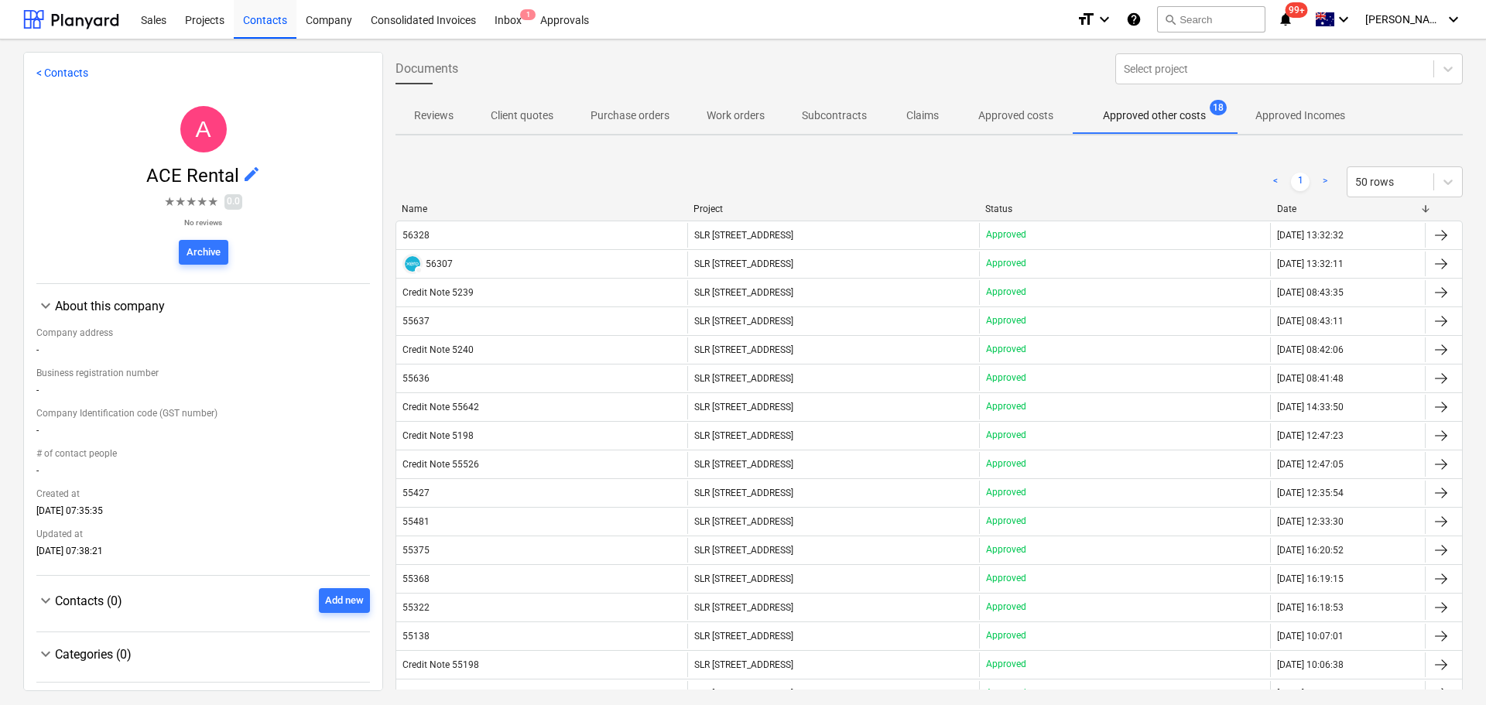
click at [419, 210] on div "Name" at bounding box center [541, 208] width 279 height 11
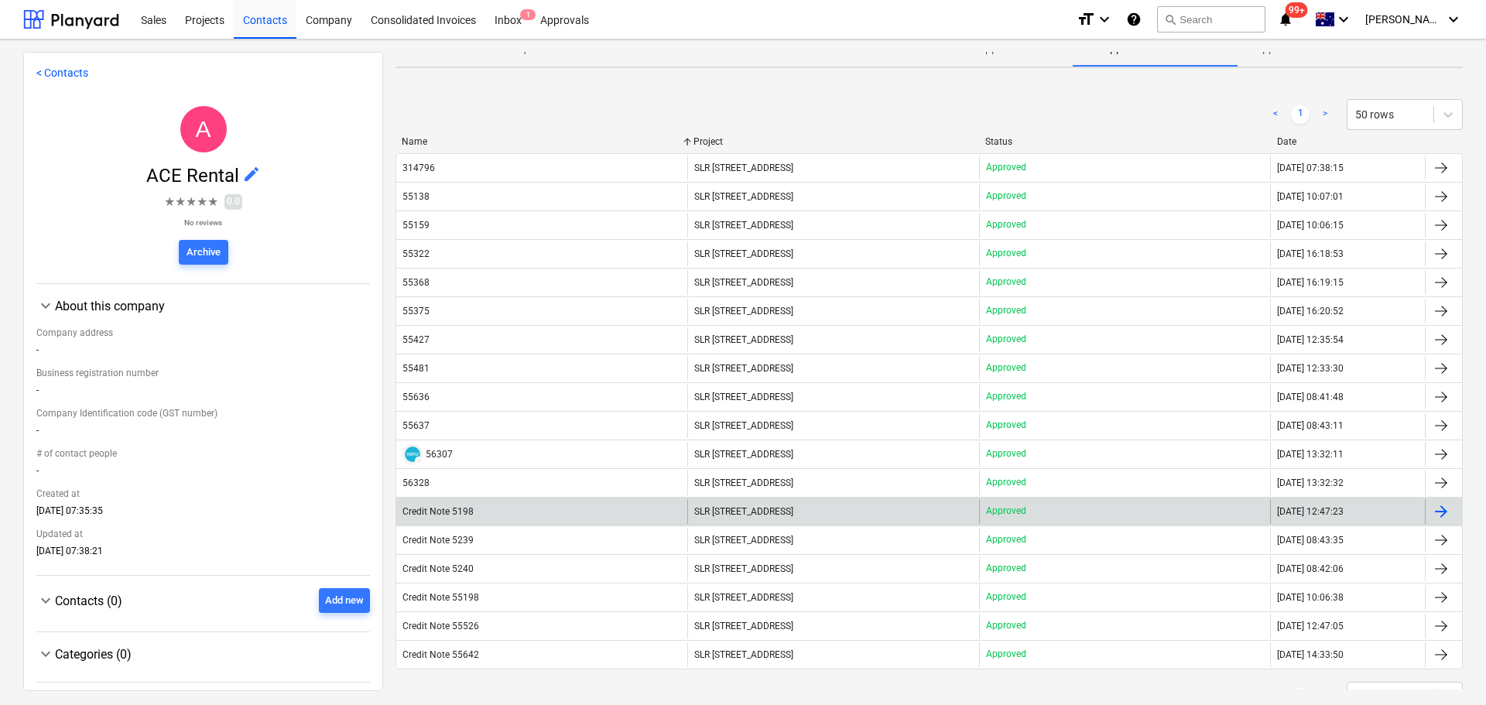
scroll to position [155, 0]
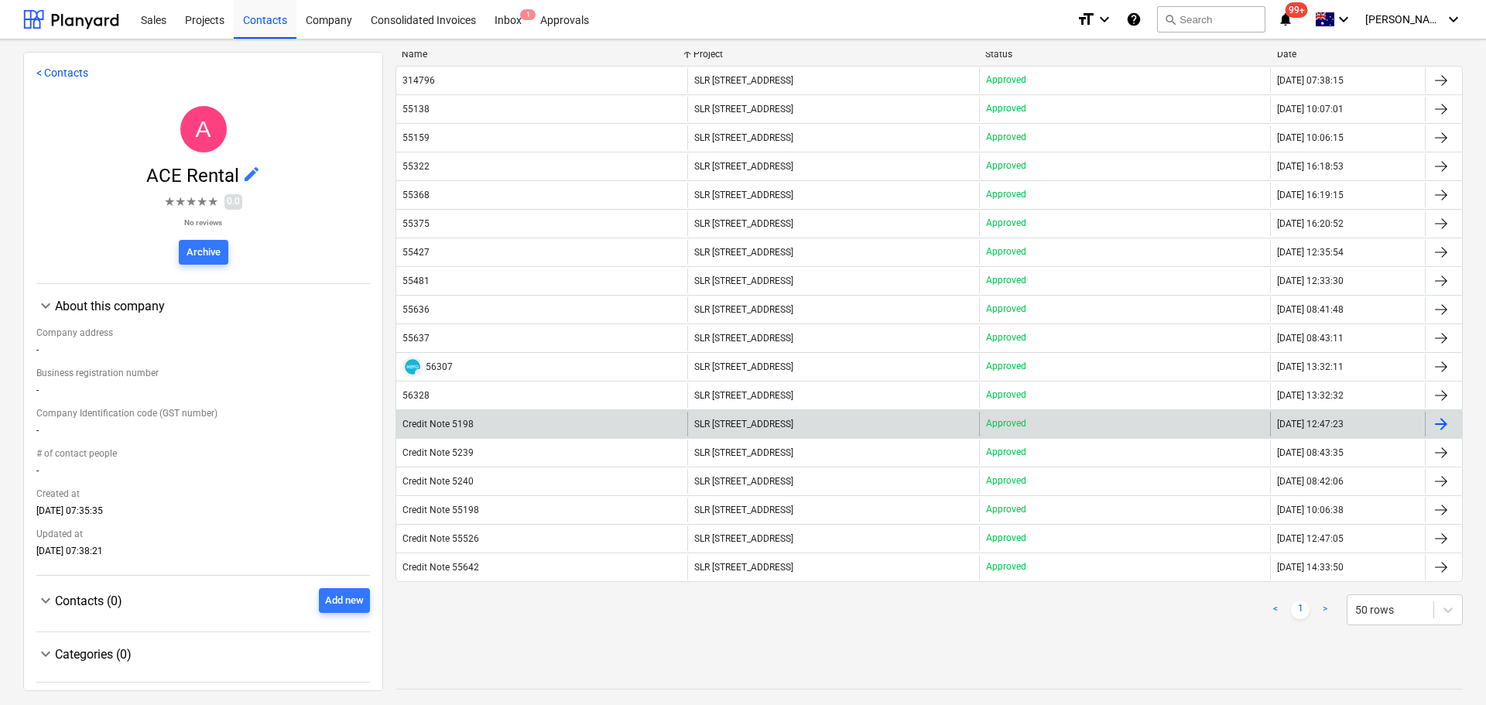
click at [449, 427] on div "Credit Note 5198" at bounding box center [437, 424] width 71 height 11
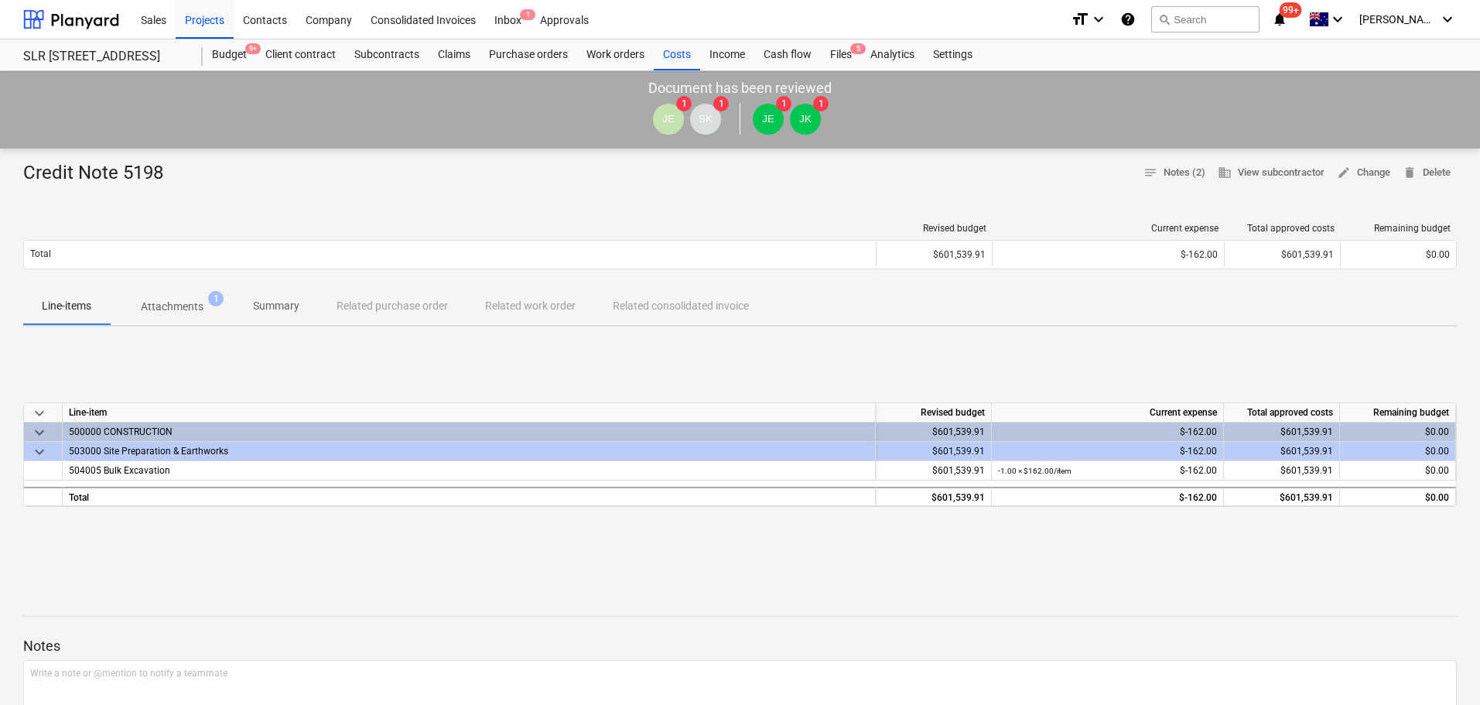
click at [170, 322] on button "Attachments 1" at bounding box center [172, 306] width 125 height 37
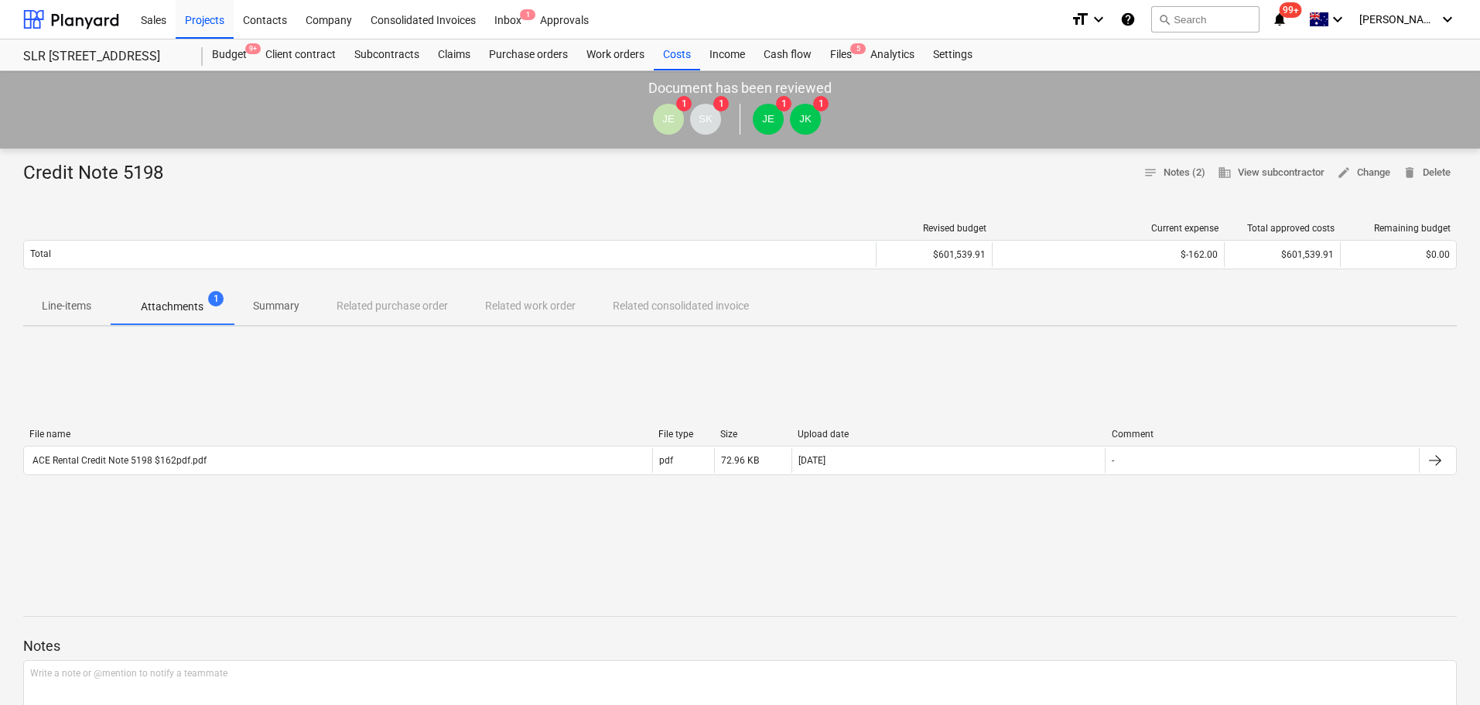
click at [179, 293] on span "Attachments 1" at bounding box center [172, 306] width 125 height 28
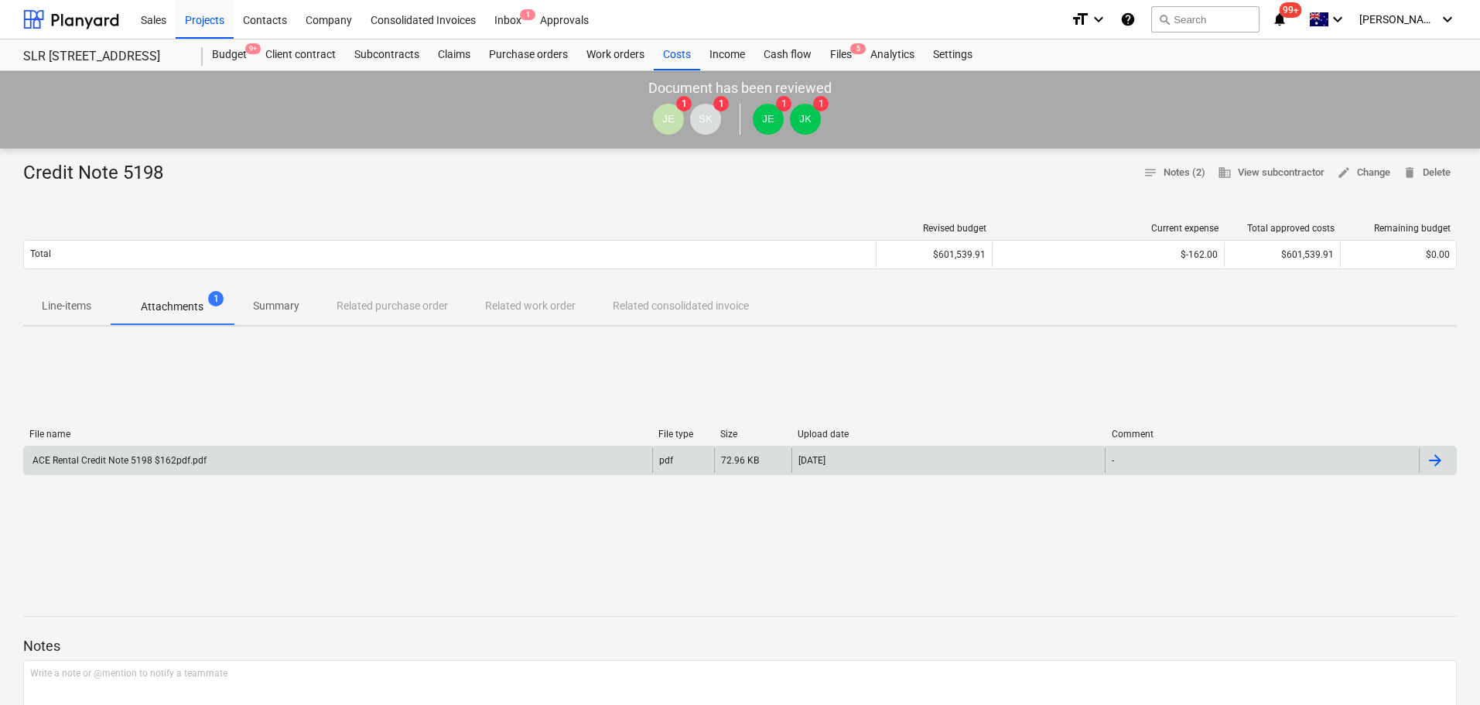
click at [93, 474] on div "ACE Rental Credit Note 5198 $162pdf.pdf pdf 72.96 KB [DATE] -" at bounding box center [740, 460] width 1434 height 29
click at [156, 465] on div "ACE Rental Credit Note 5198 $162pdf.pdf" at bounding box center [118, 460] width 176 height 11
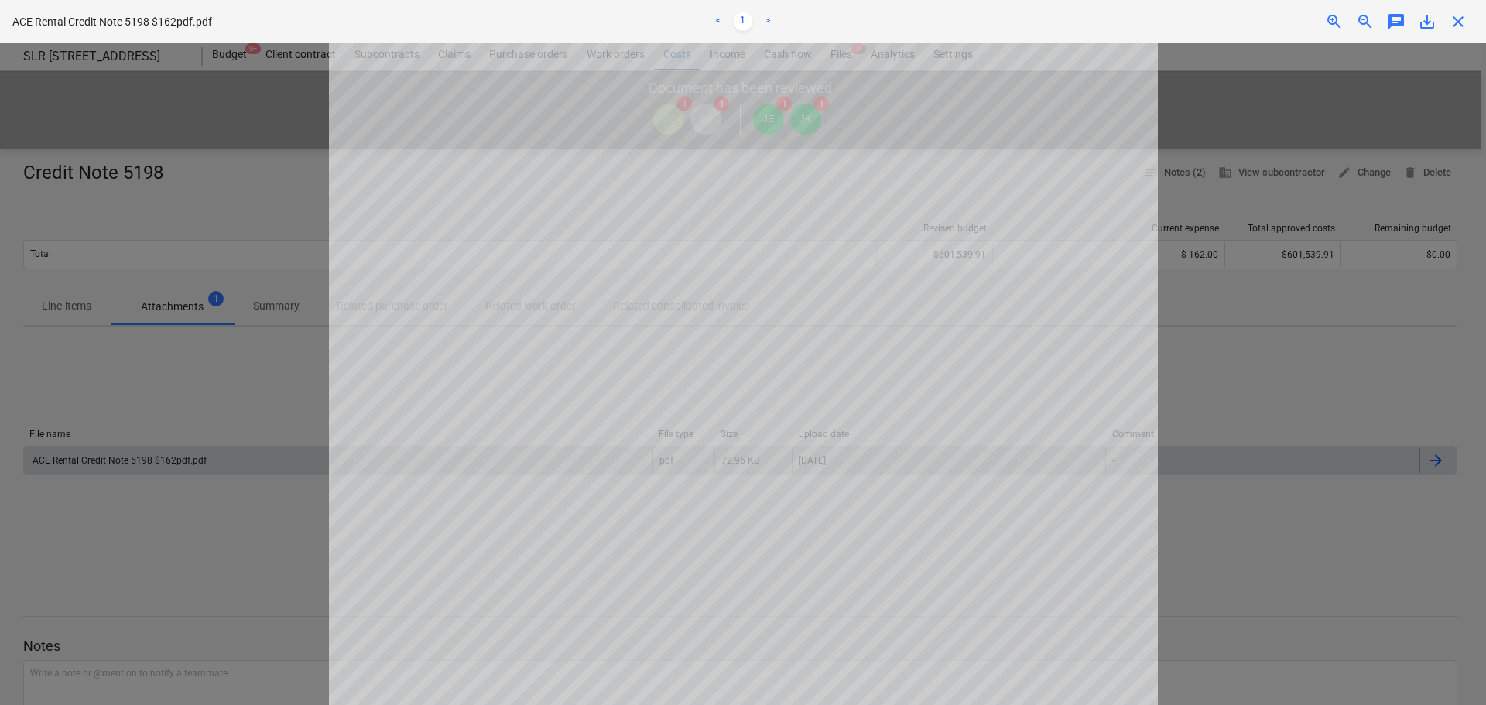
click at [1472, 15] on div "close" at bounding box center [1457, 21] width 31 height 19
drag, startPoint x: 1455, startPoint y: 18, endPoint x: 1423, endPoint y: 88, distance: 77.5
click at [1454, 19] on span "close" at bounding box center [1457, 21] width 19 height 19
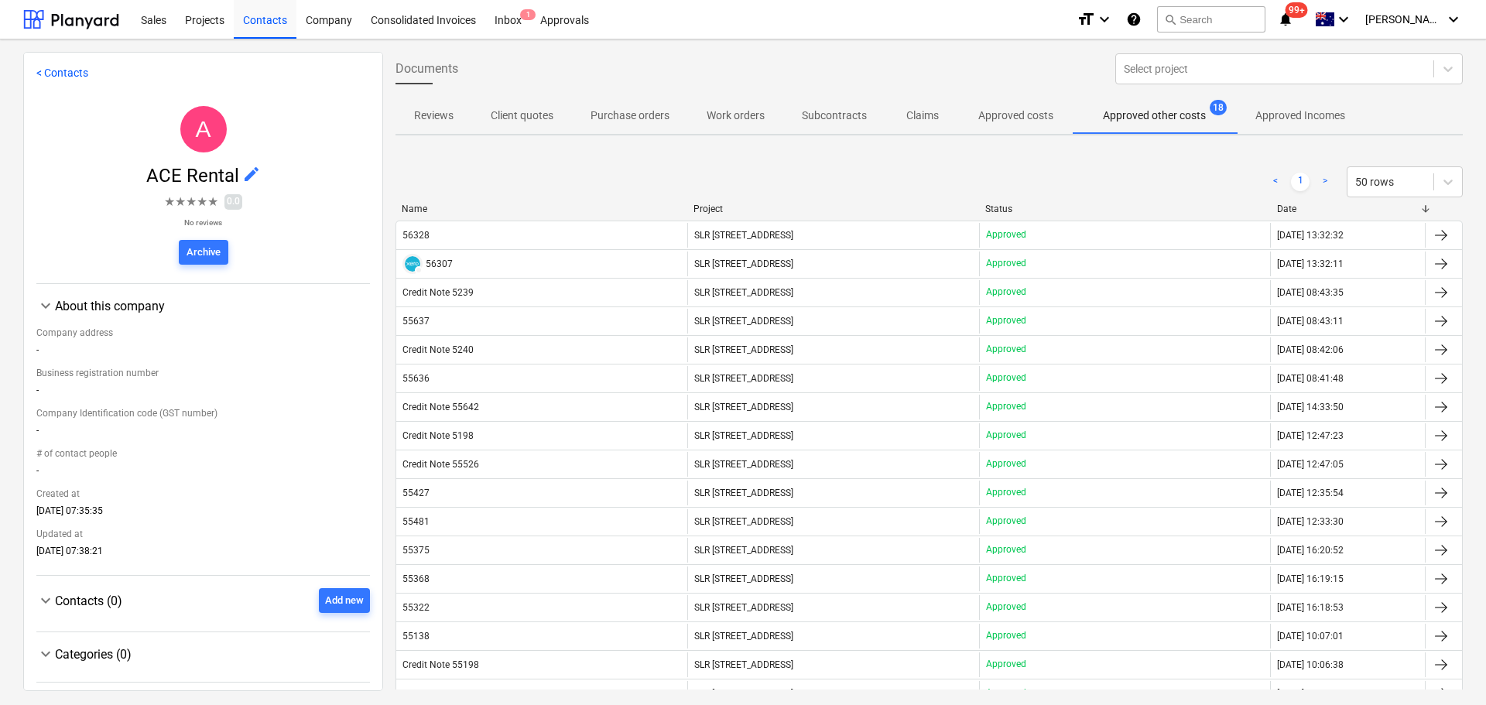
click at [428, 207] on div "Name" at bounding box center [541, 208] width 279 height 11
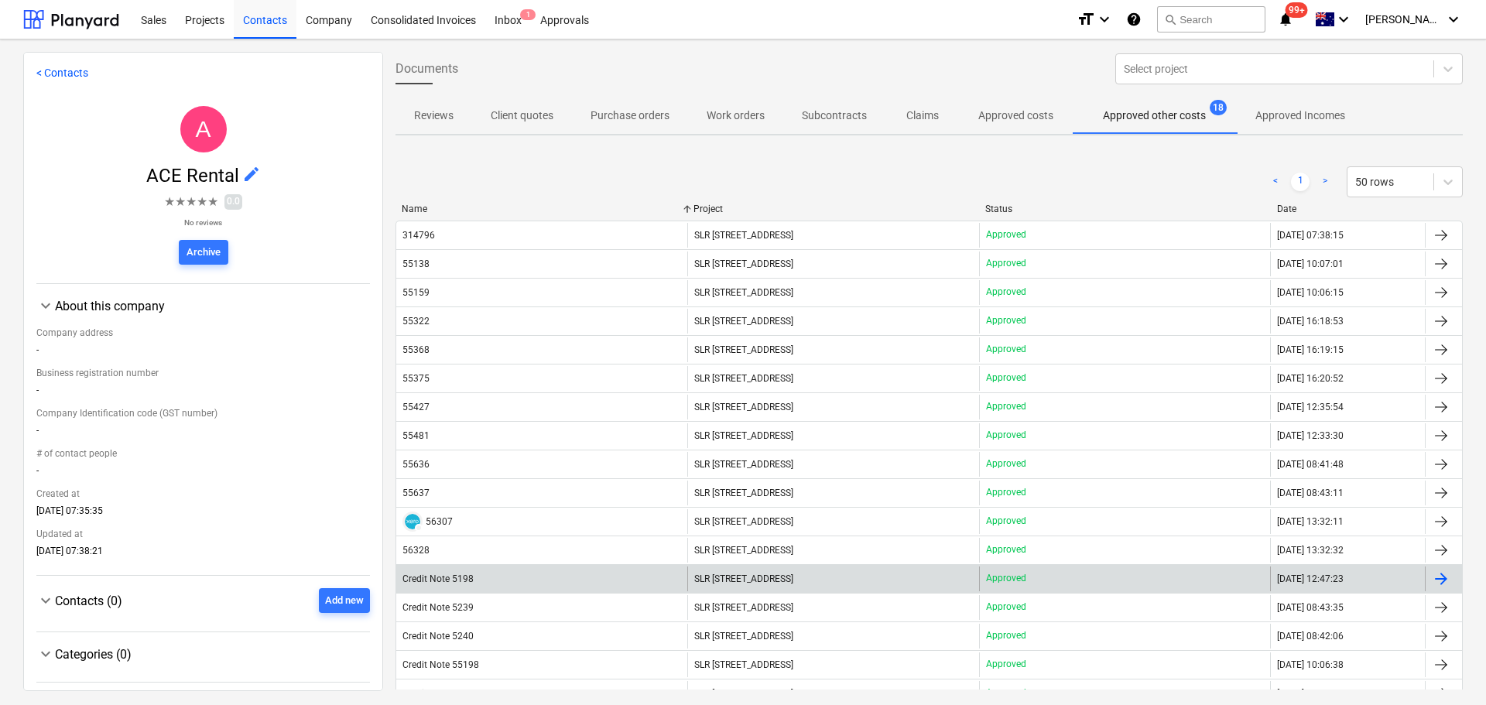
click at [453, 586] on div "Credit Note 5198" at bounding box center [541, 578] width 291 height 25
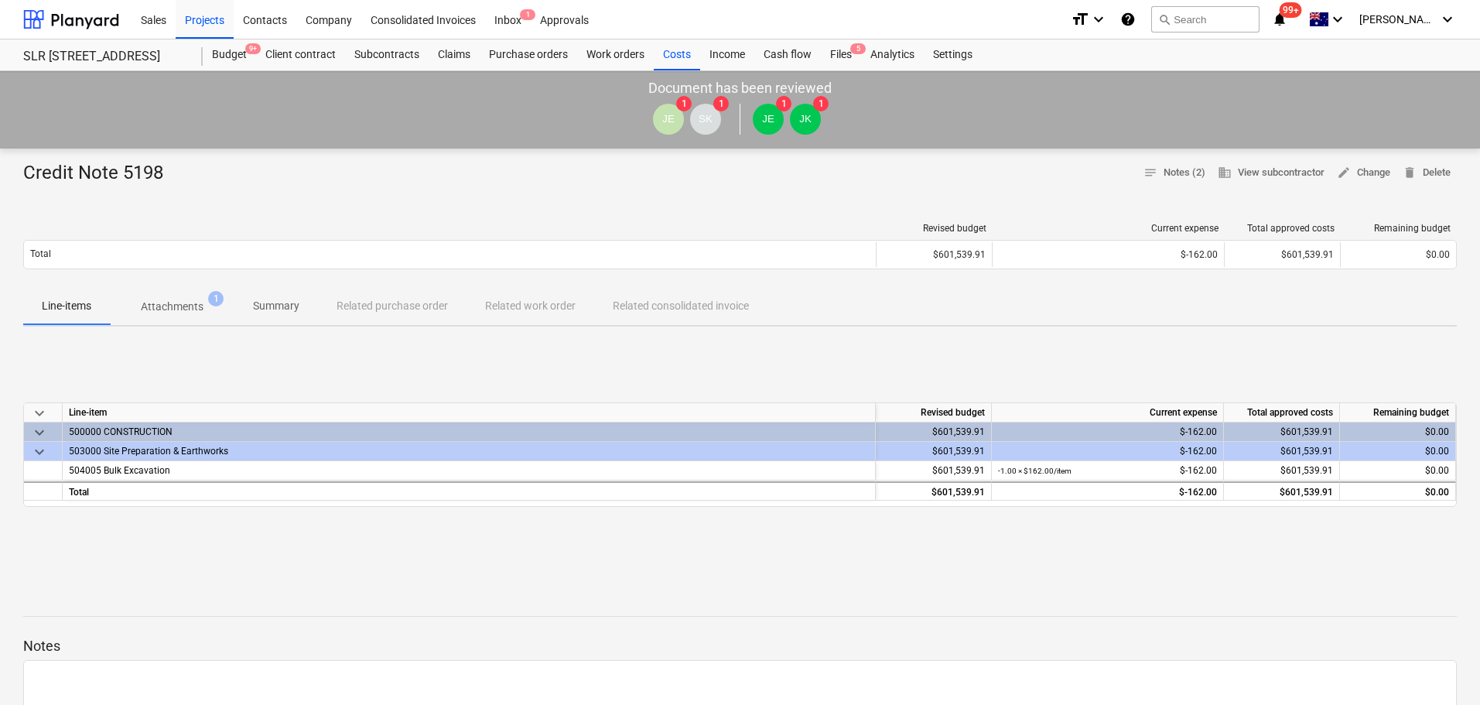
click at [183, 296] on span "Attachments 1" at bounding box center [172, 306] width 125 height 28
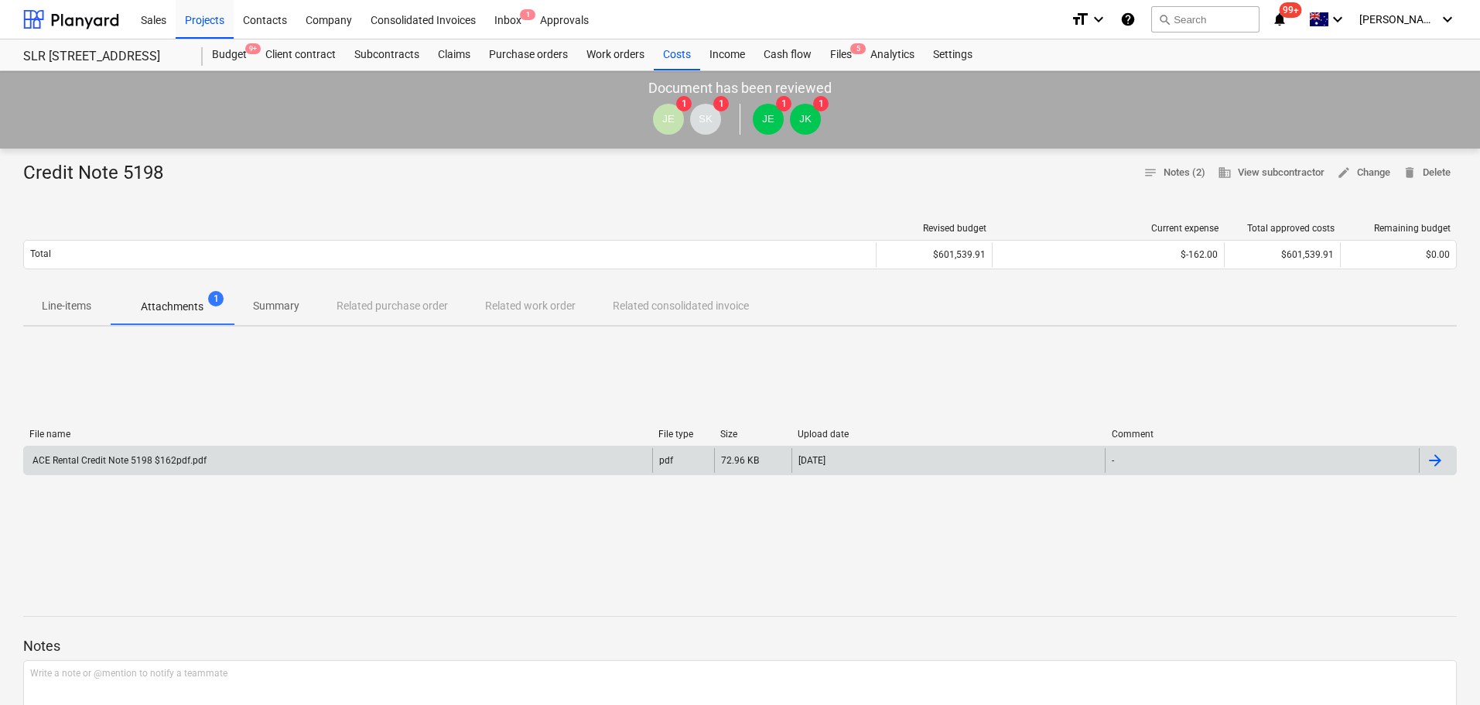
click at [105, 446] on div "ACE Rental Credit Note 5198 $162pdf.pdf pdf 72.96 KB [DATE] -" at bounding box center [740, 460] width 1434 height 29
click at [160, 467] on div "ACE Rental Credit Note 5198 $162pdf.pdf" at bounding box center [338, 460] width 628 height 25
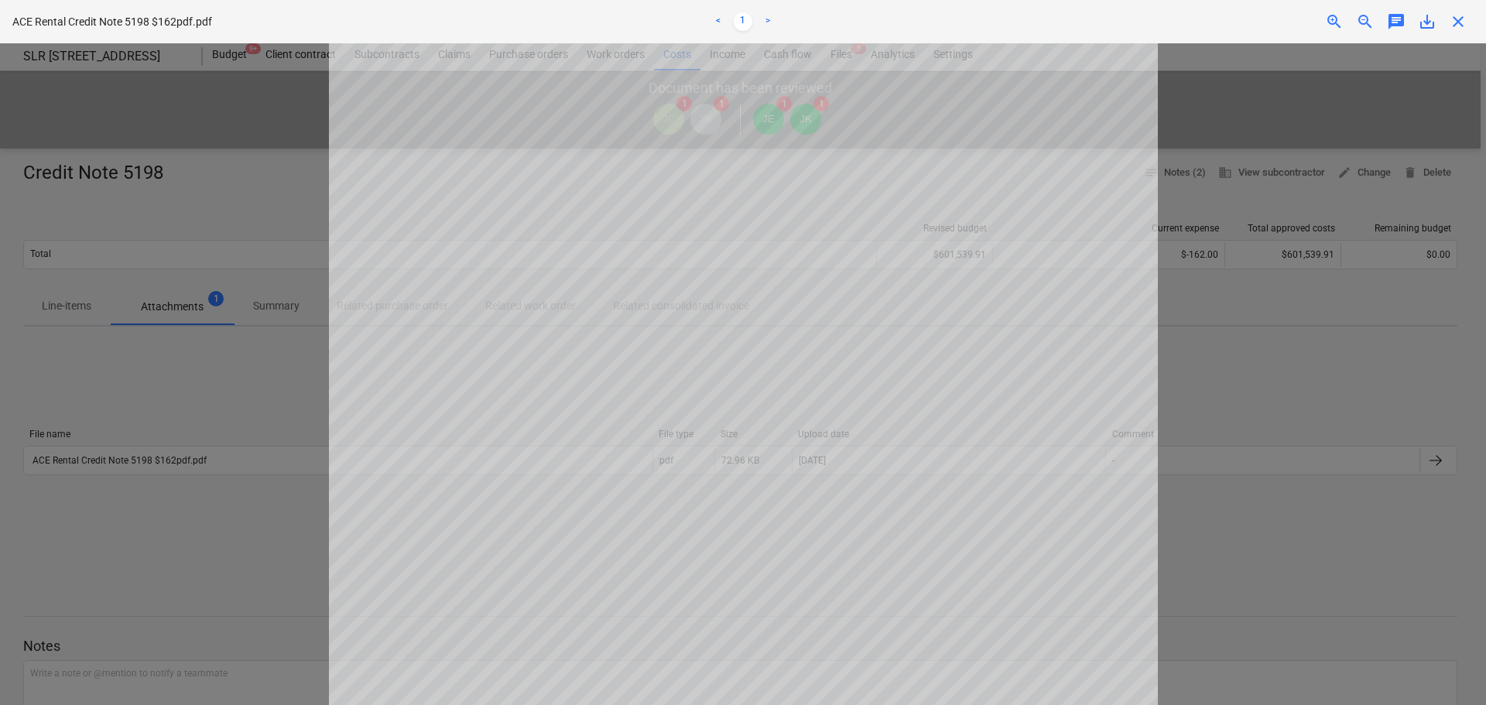
click at [1458, 26] on span "close" at bounding box center [1457, 21] width 19 height 19
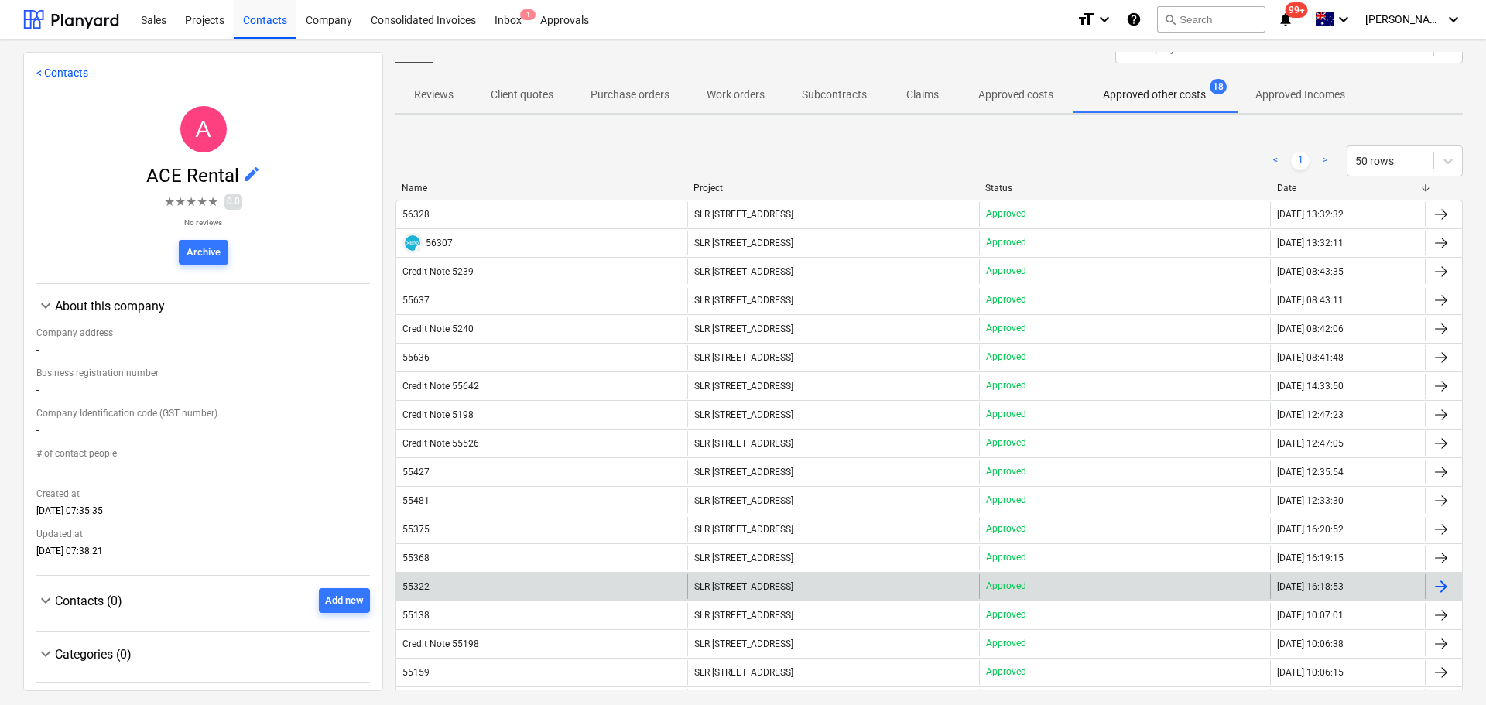
scroll to position [77, 0]
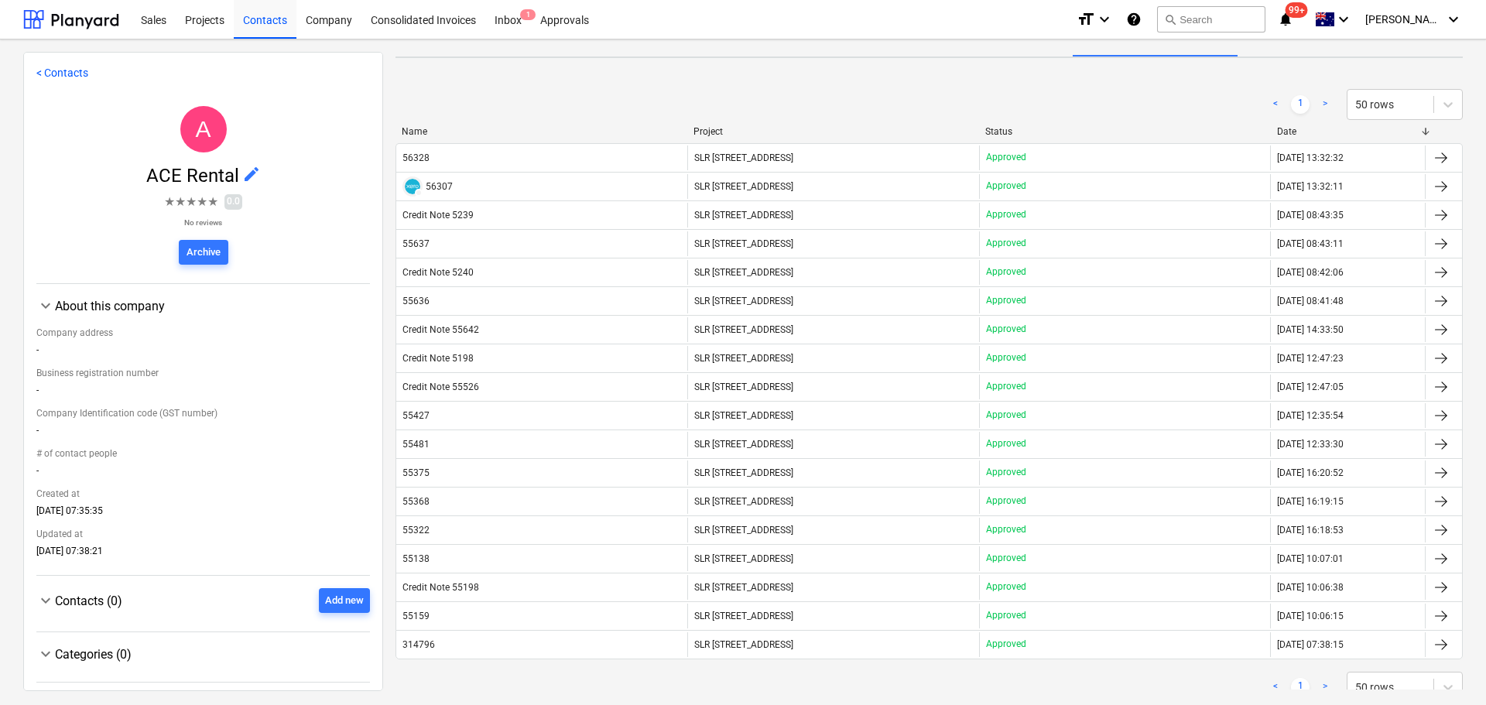
drag, startPoint x: 429, startPoint y: 132, endPoint x: 436, endPoint y: 139, distance: 9.8
click at [429, 132] on div "Name" at bounding box center [541, 131] width 279 height 11
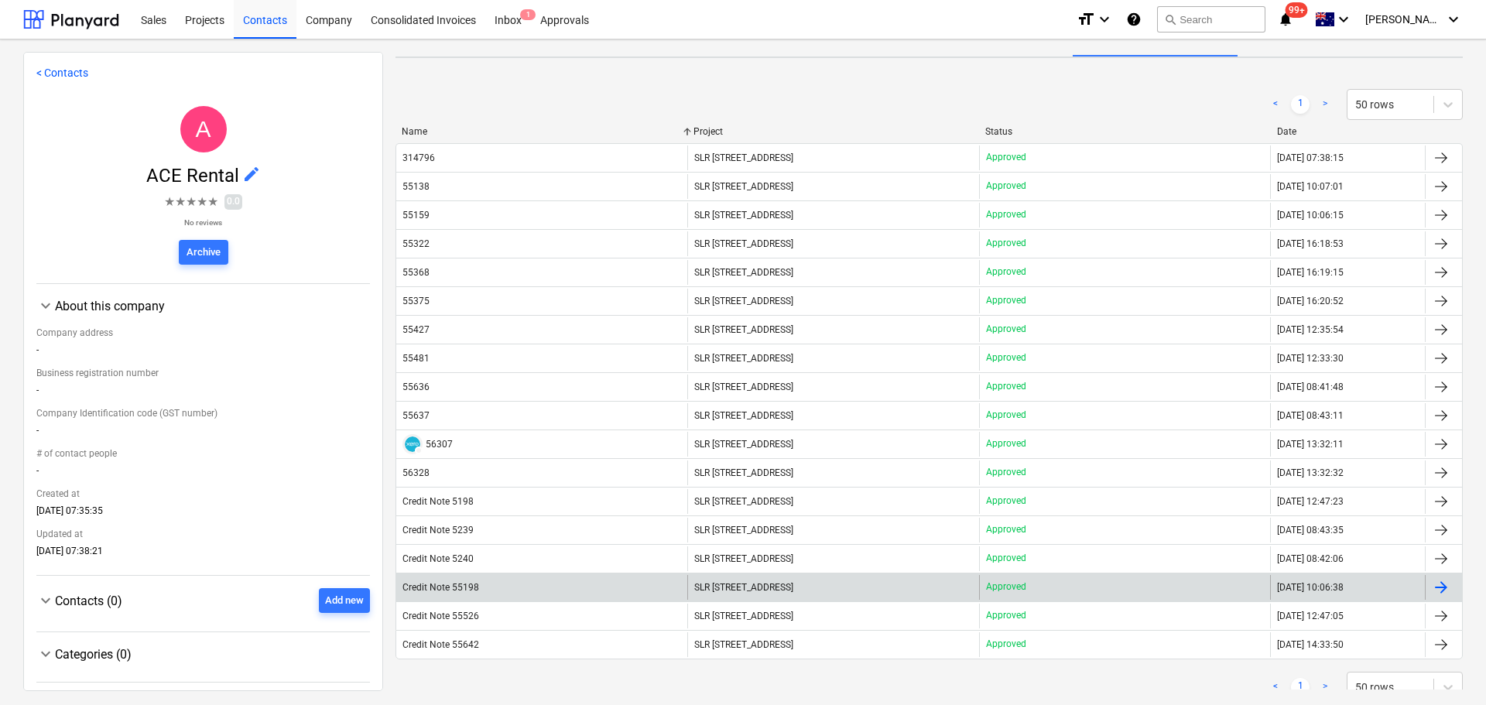
click at [537, 598] on div "Credit Note 55198" at bounding box center [541, 587] width 291 height 25
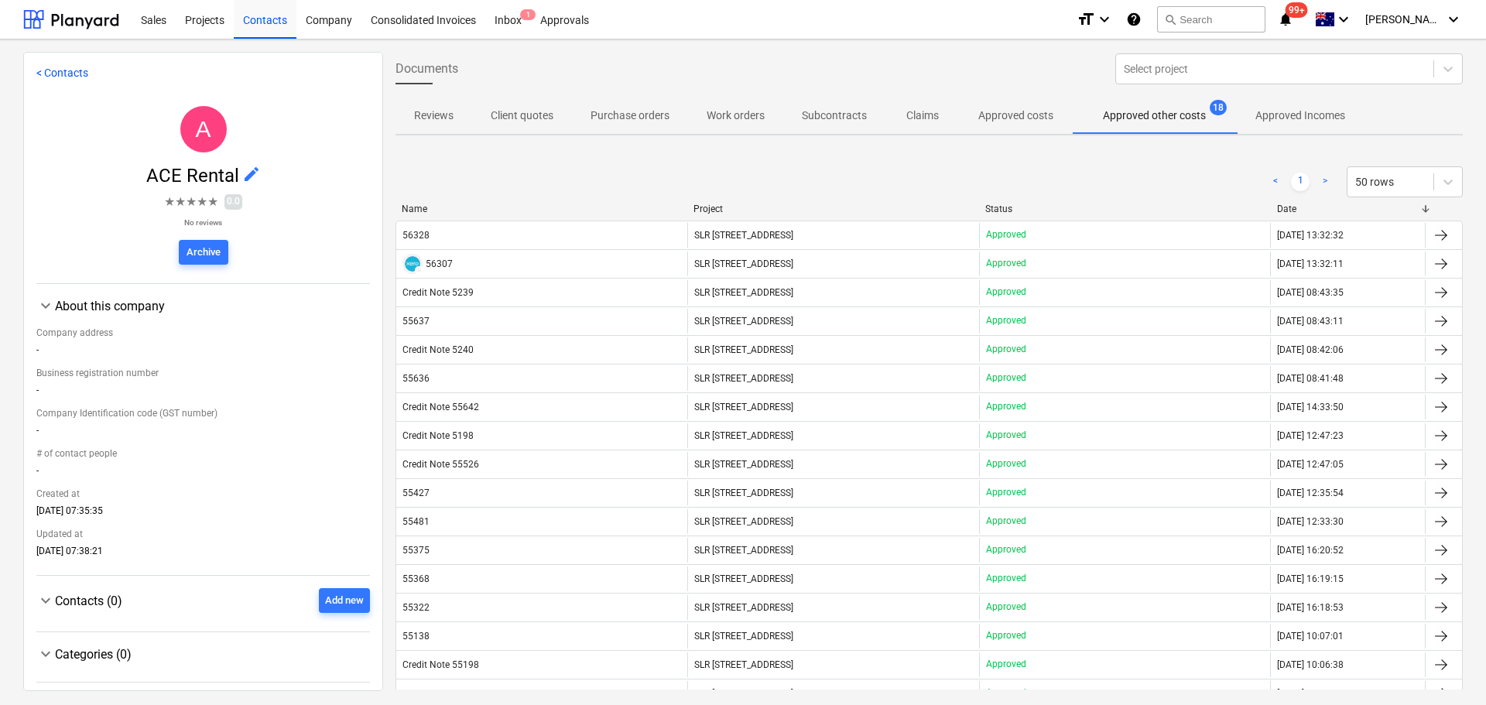
click at [431, 203] on div "< 1 > 50 rows Name Project Status Date 56328 SLR [GEOGRAPHIC_DATA] Approved [DA…" at bounding box center [928, 473] width 1067 height 651
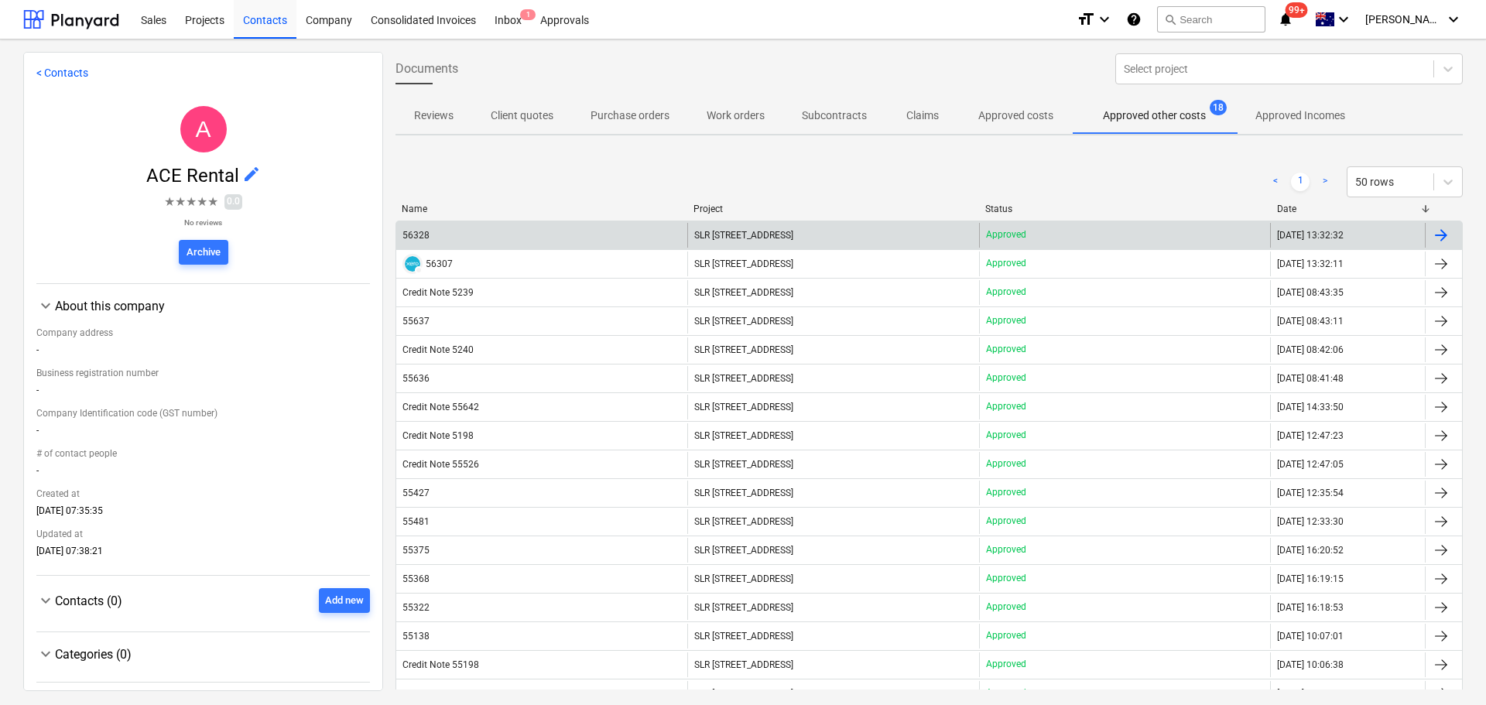
click at [437, 221] on div "56328 SLR 2 Millaroo Drive Approved [DATE] 13:32:32" at bounding box center [928, 235] width 1067 height 29
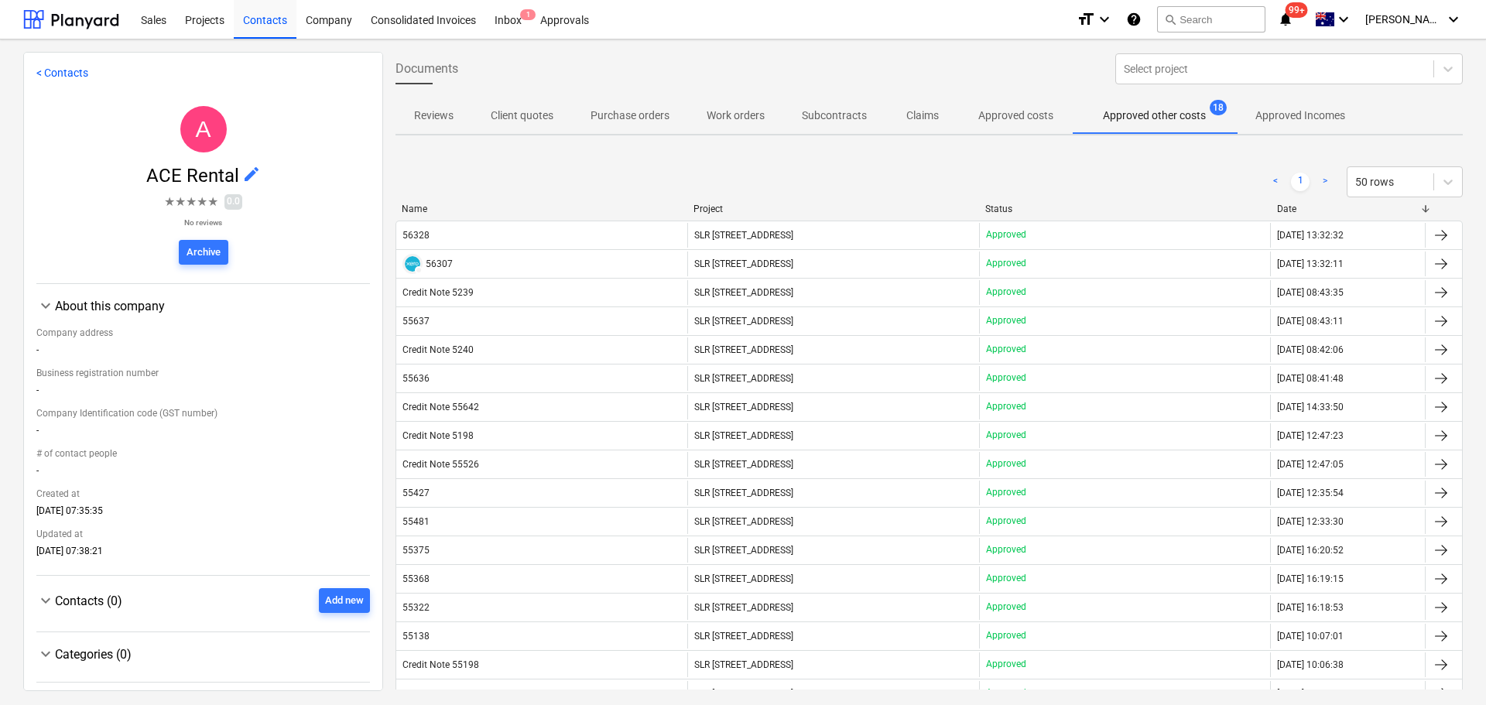
click at [428, 211] on div "Name" at bounding box center [541, 208] width 279 height 11
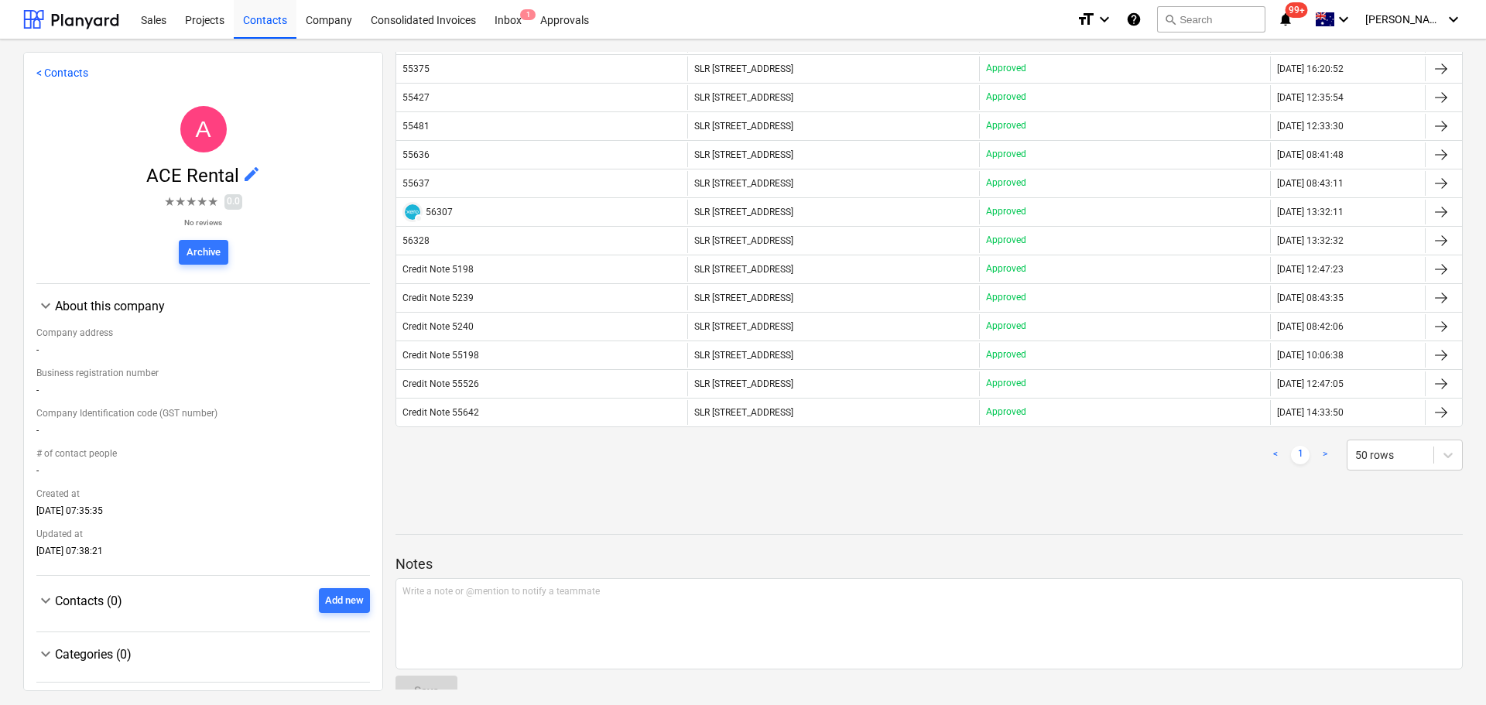
scroll to position [232, 0]
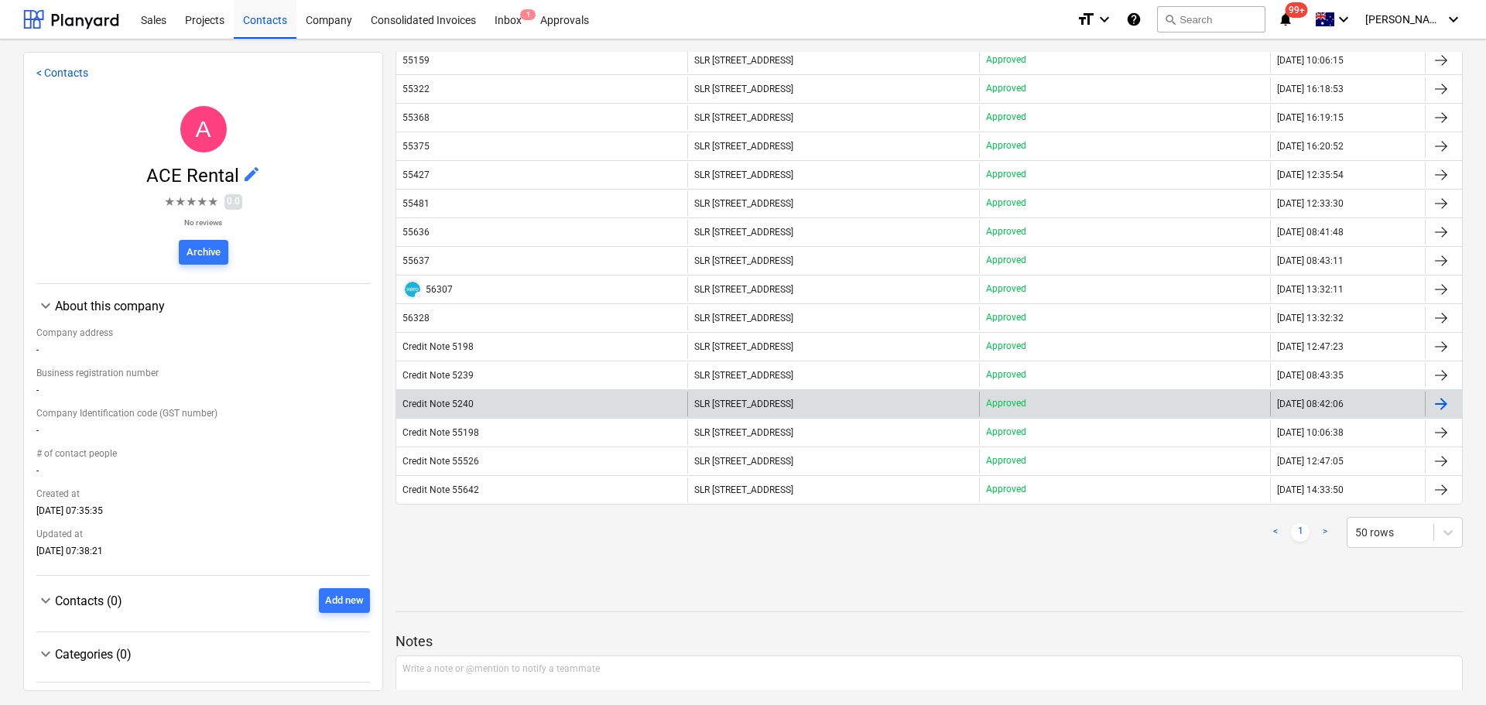
click at [450, 402] on div "Credit Note 5240" at bounding box center [437, 403] width 71 height 11
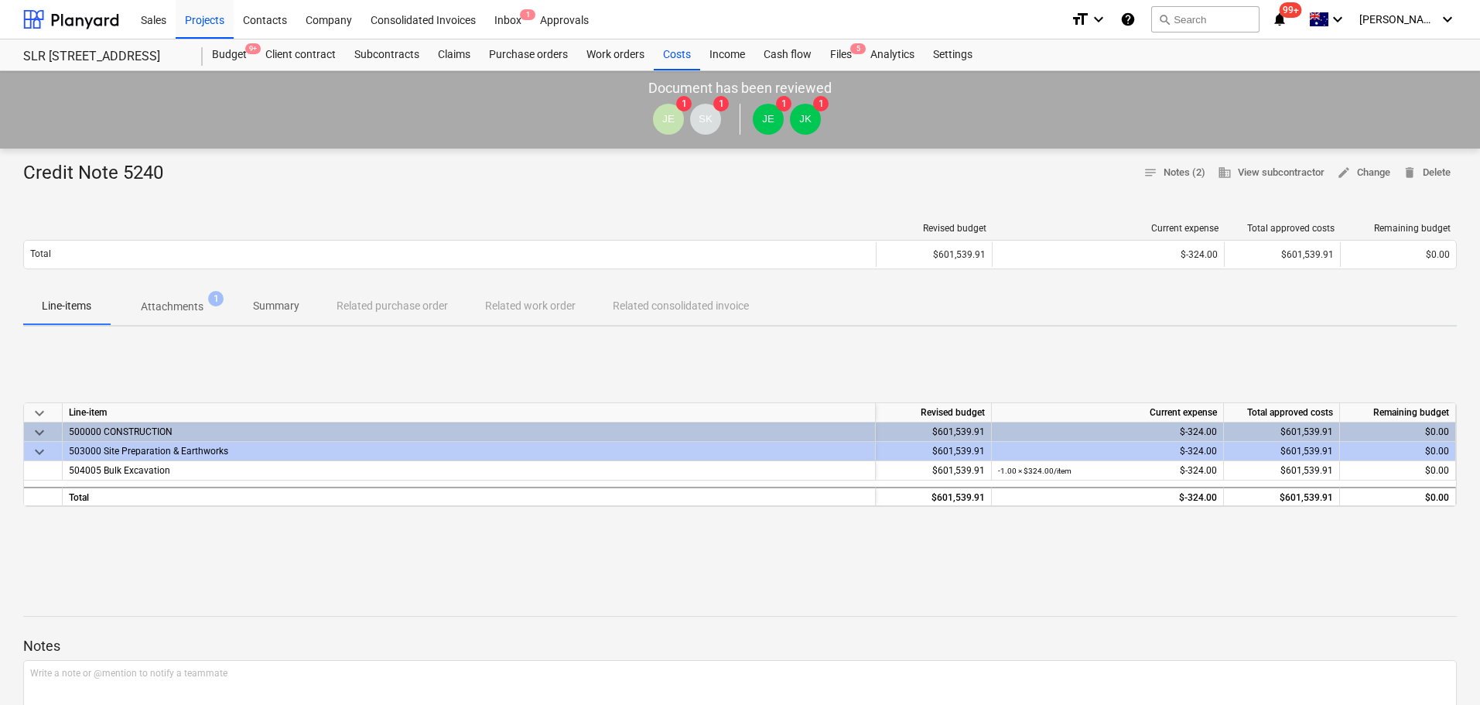
click at [200, 299] on p "Attachments" at bounding box center [172, 307] width 63 height 16
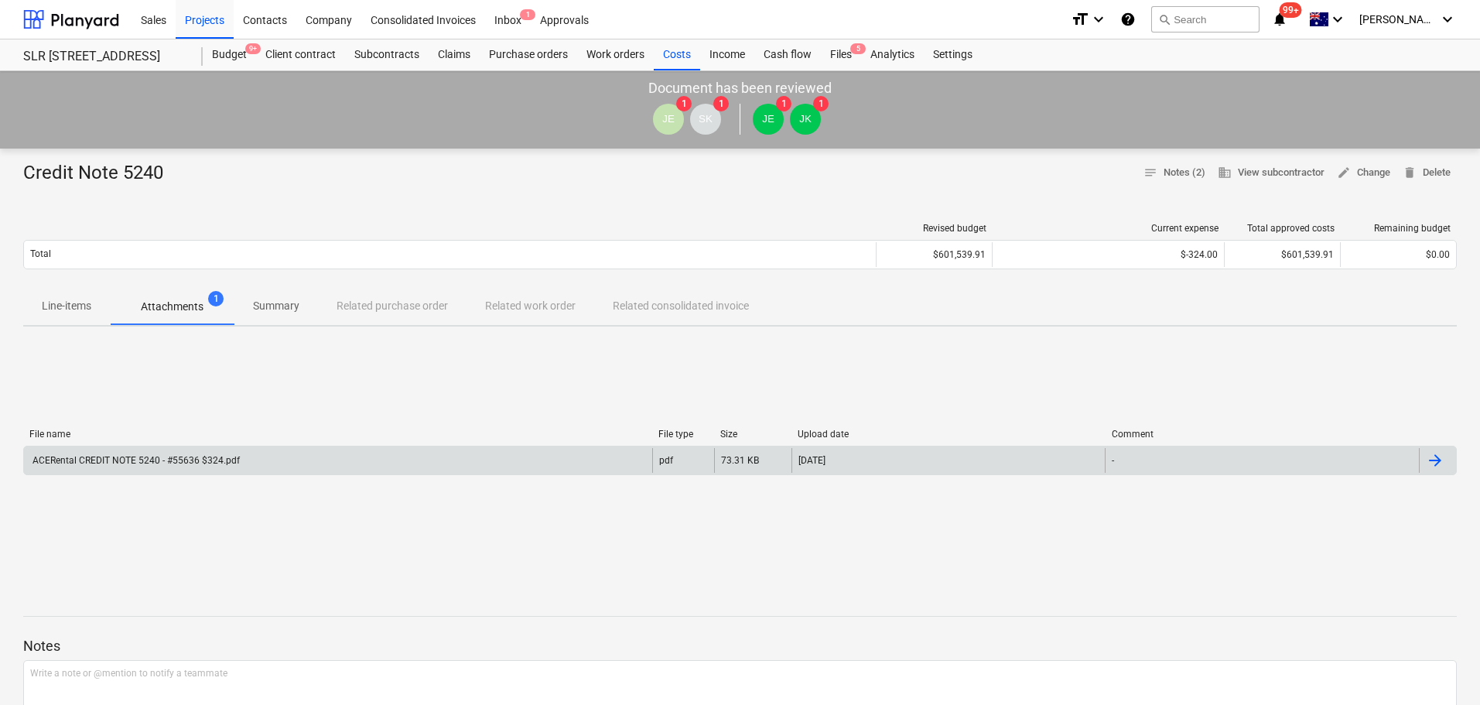
click at [145, 457] on div "ACERental CREDIT NOTE 5240 - #55636 $324.pdf" at bounding box center [135, 460] width 210 height 11
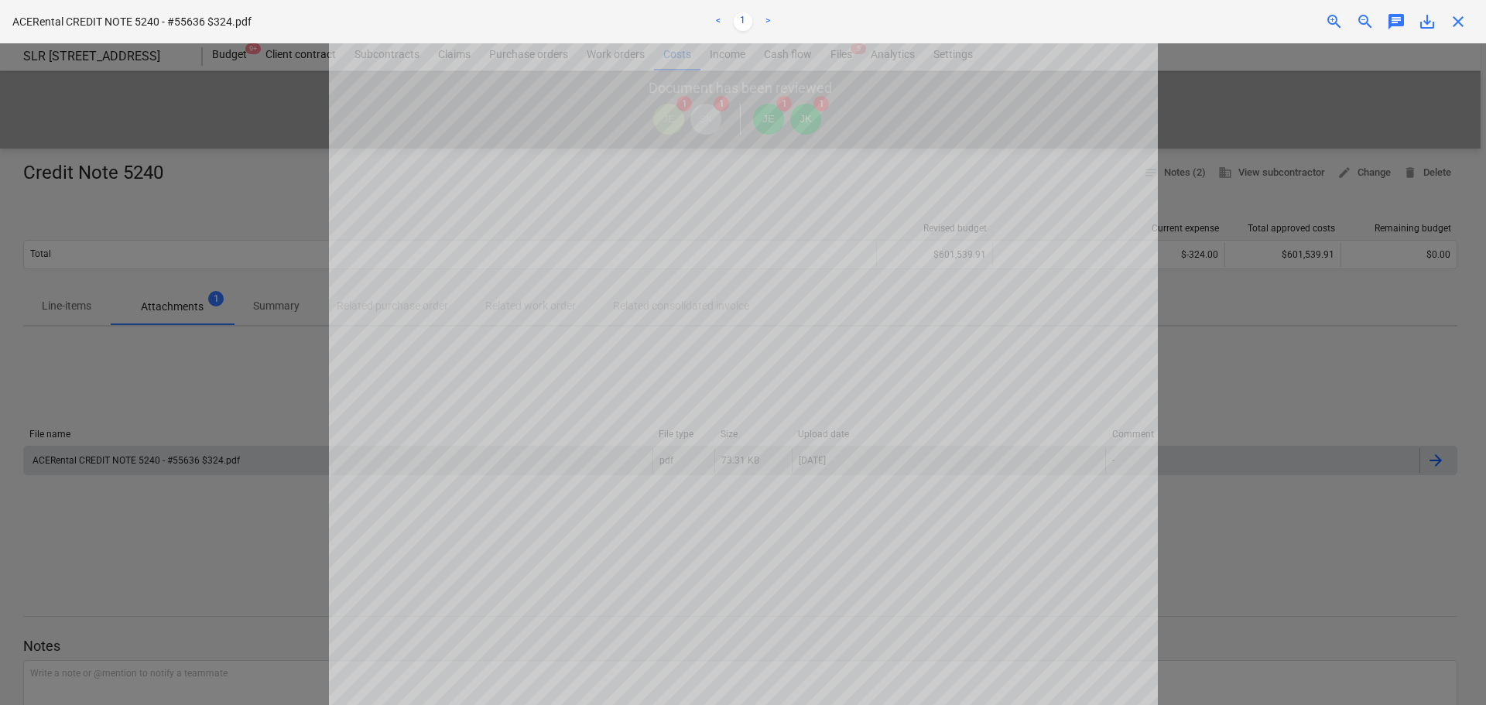
click at [1452, 21] on span "close" at bounding box center [1457, 21] width 19 height 19
